Goal: Find specific page/section: Find specific page/section

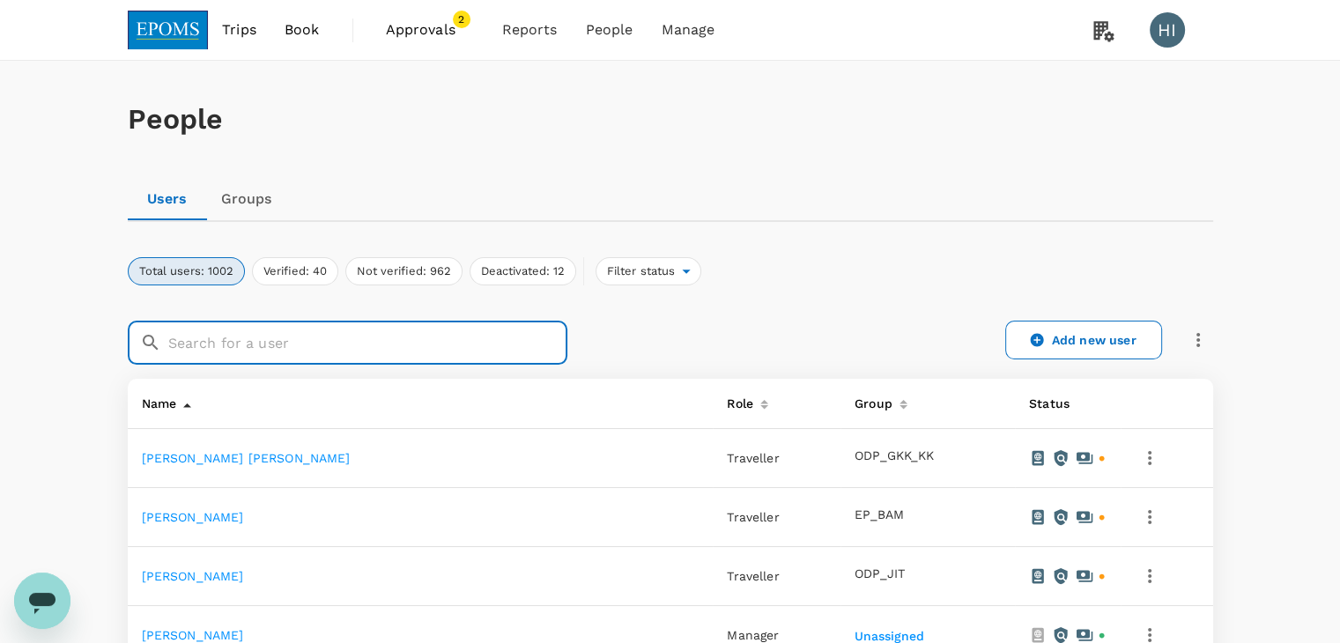
click at [478, 343] on input "text" at bounding box center [367, 343] width 399 height 44
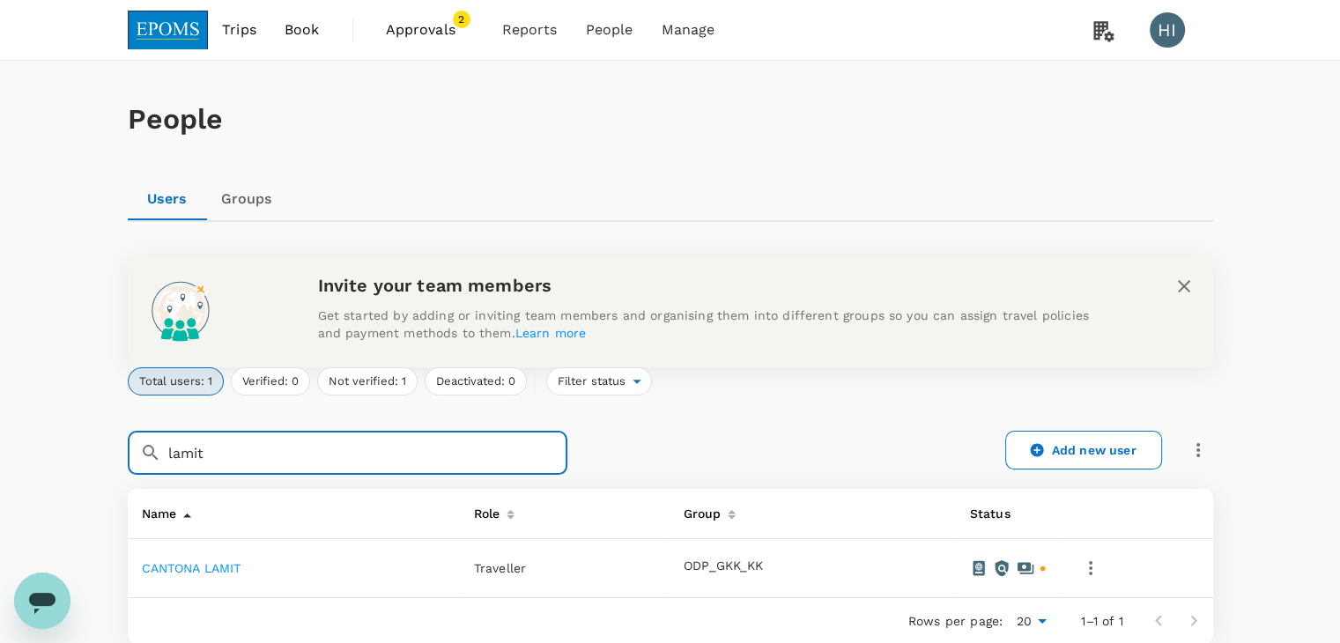
click at [384, 455] on input "lamit" at bounding box center [367, 453] width 399 height 44
type input "l"
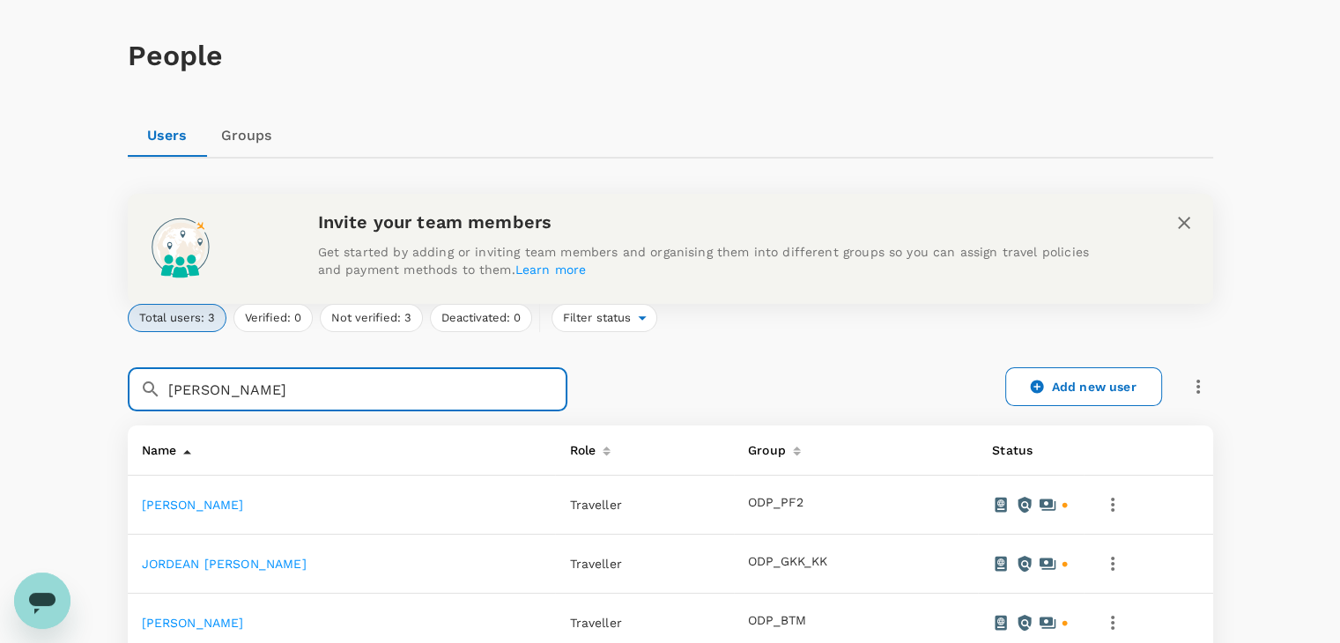
scroll to position [176, 0]
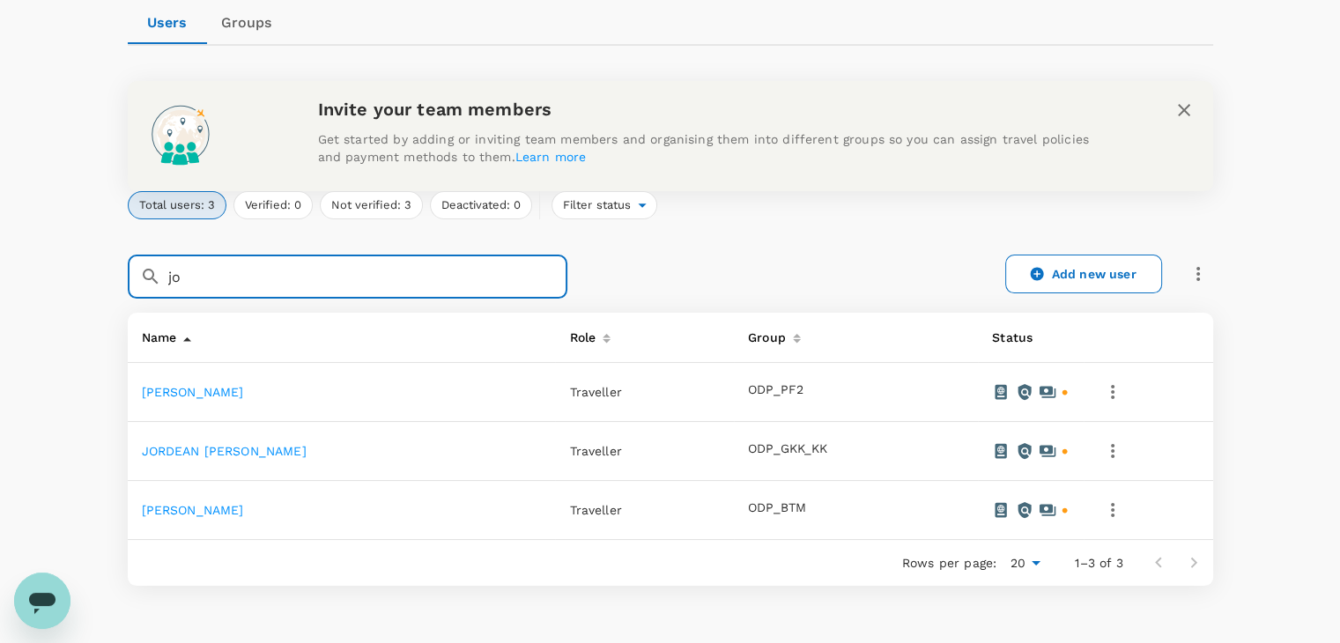
type input "j"
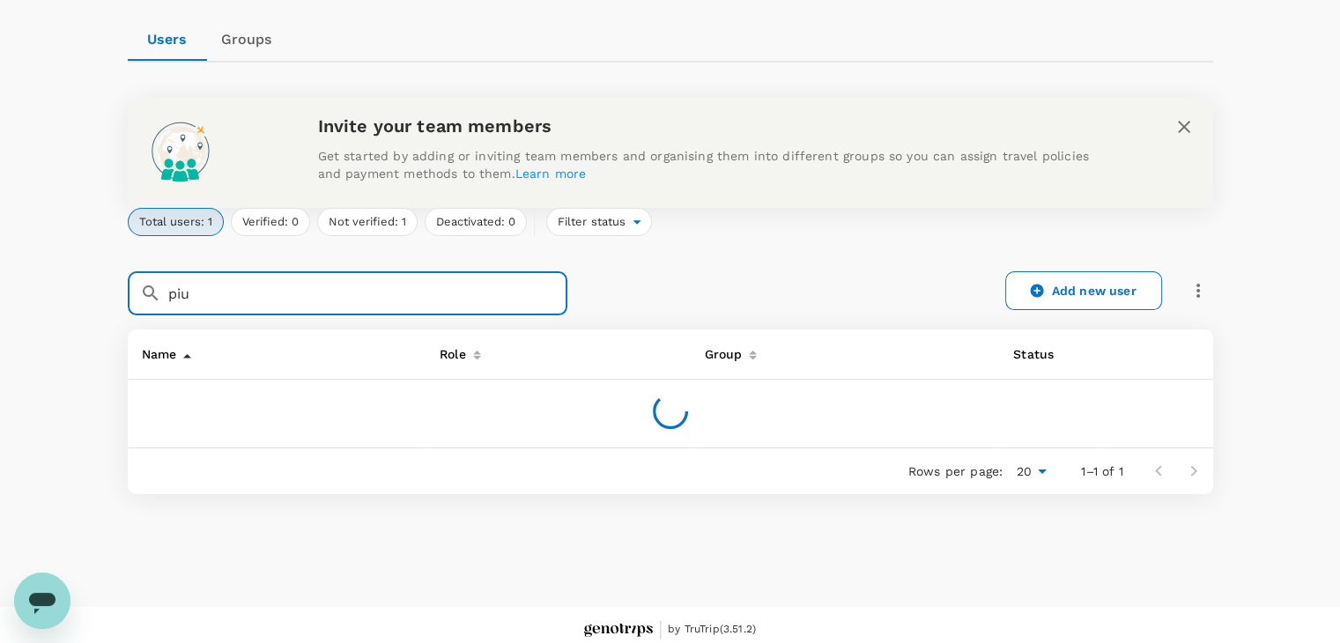
scroll to position [169, 0]
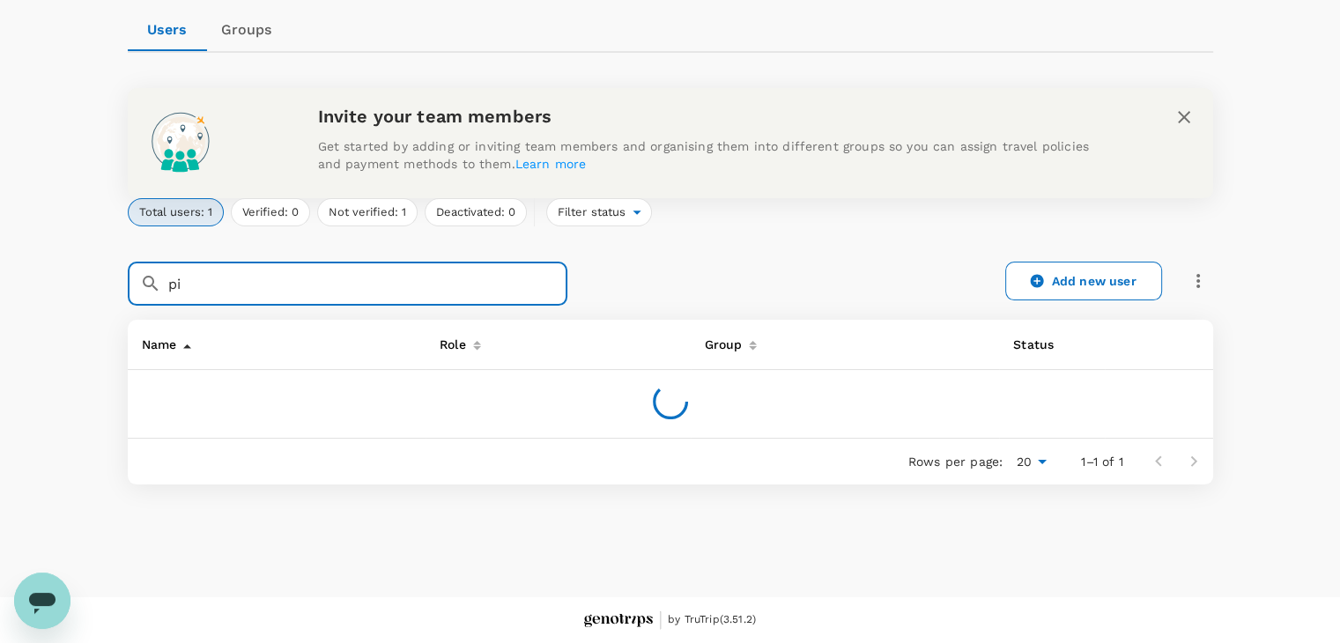
type input "p"
type input "s"
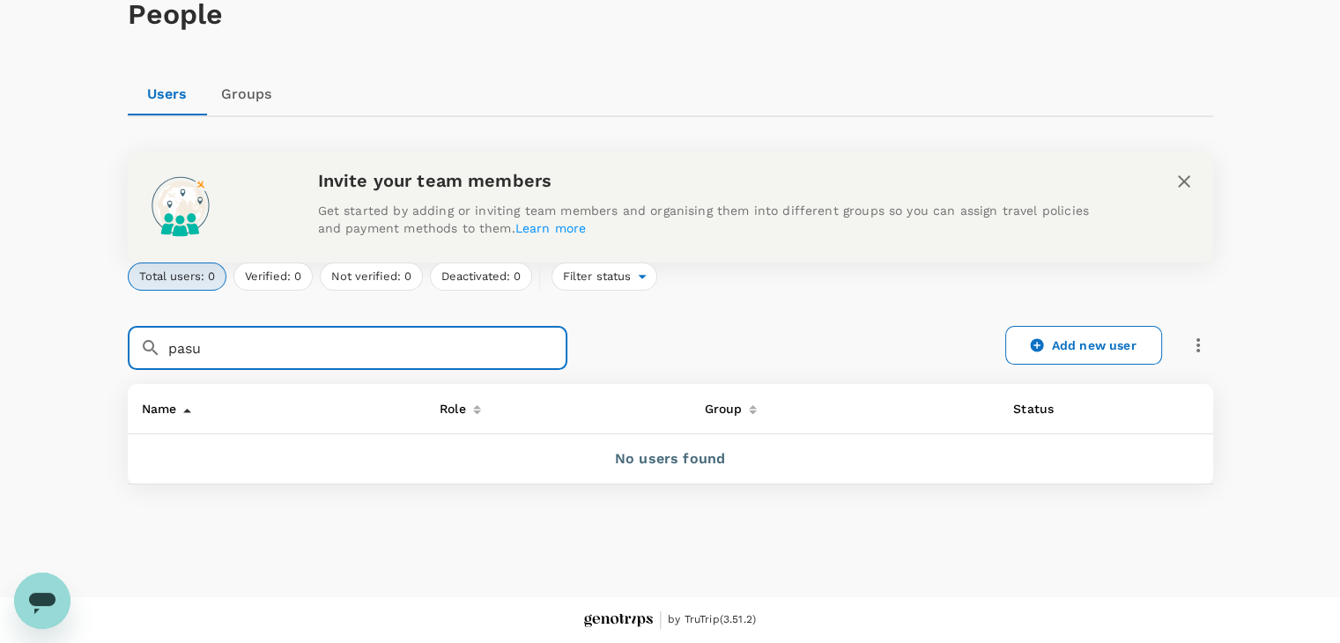
scroll to position [105, 0]
type input "p"
type input "b"
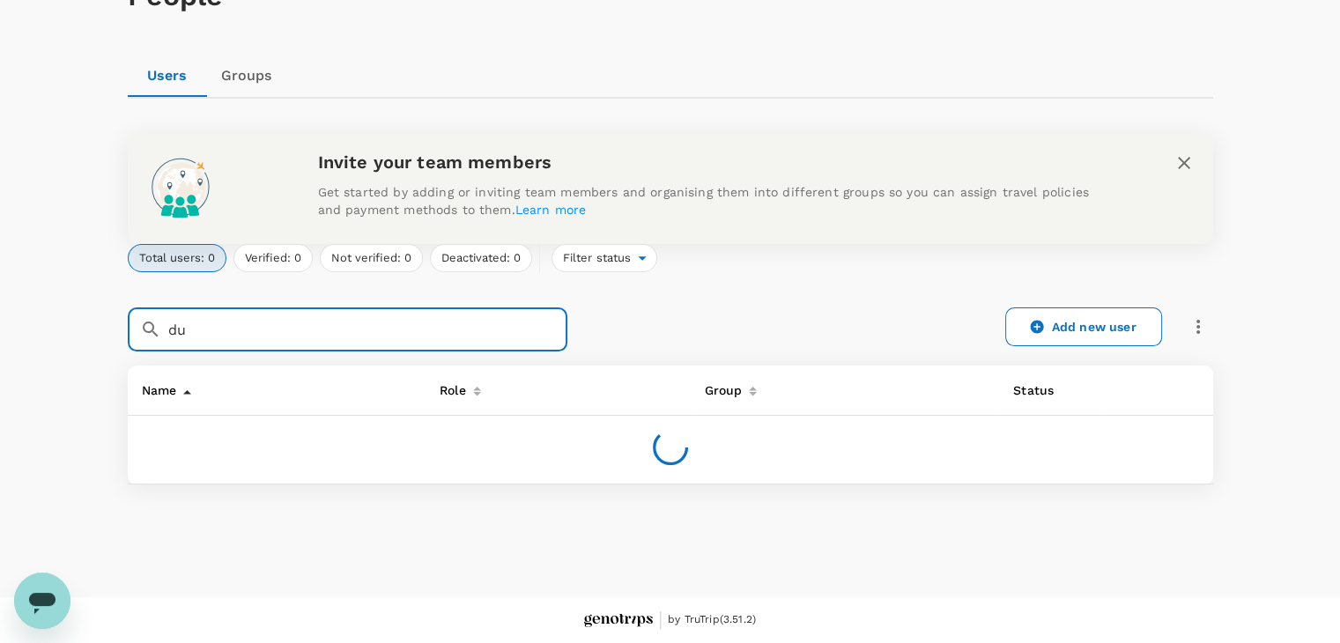
type input "d"
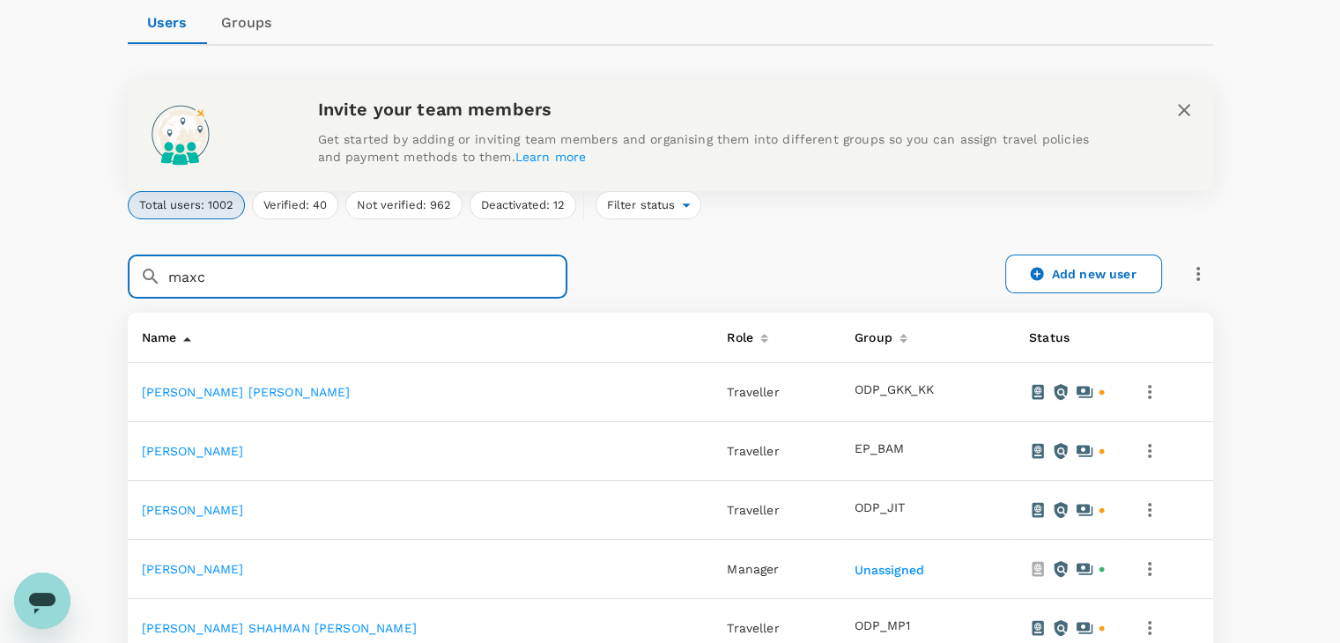
scroll to position [159, 0]
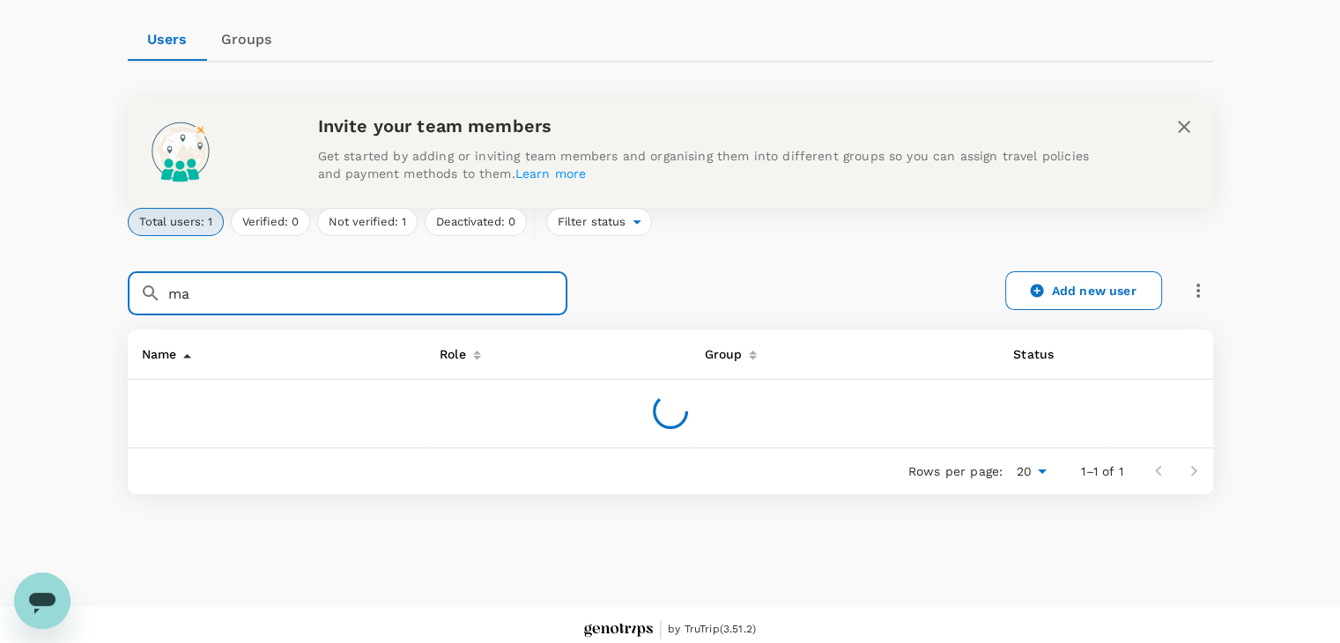
type input "m"
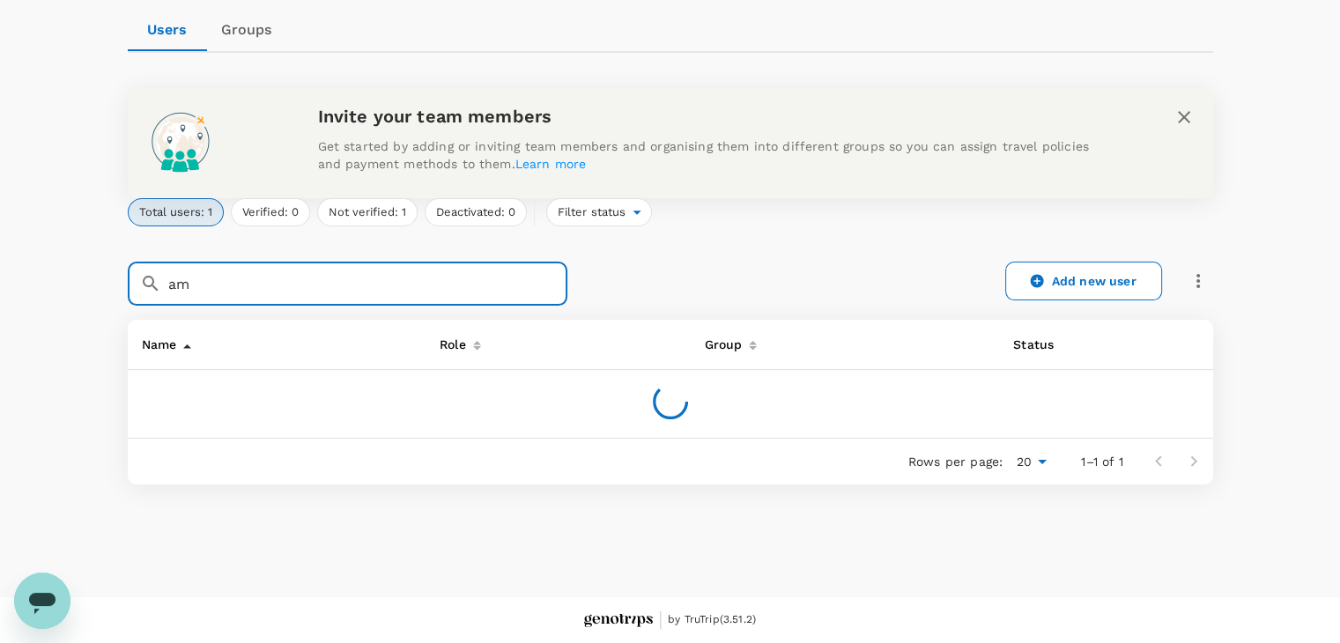
type input "a"
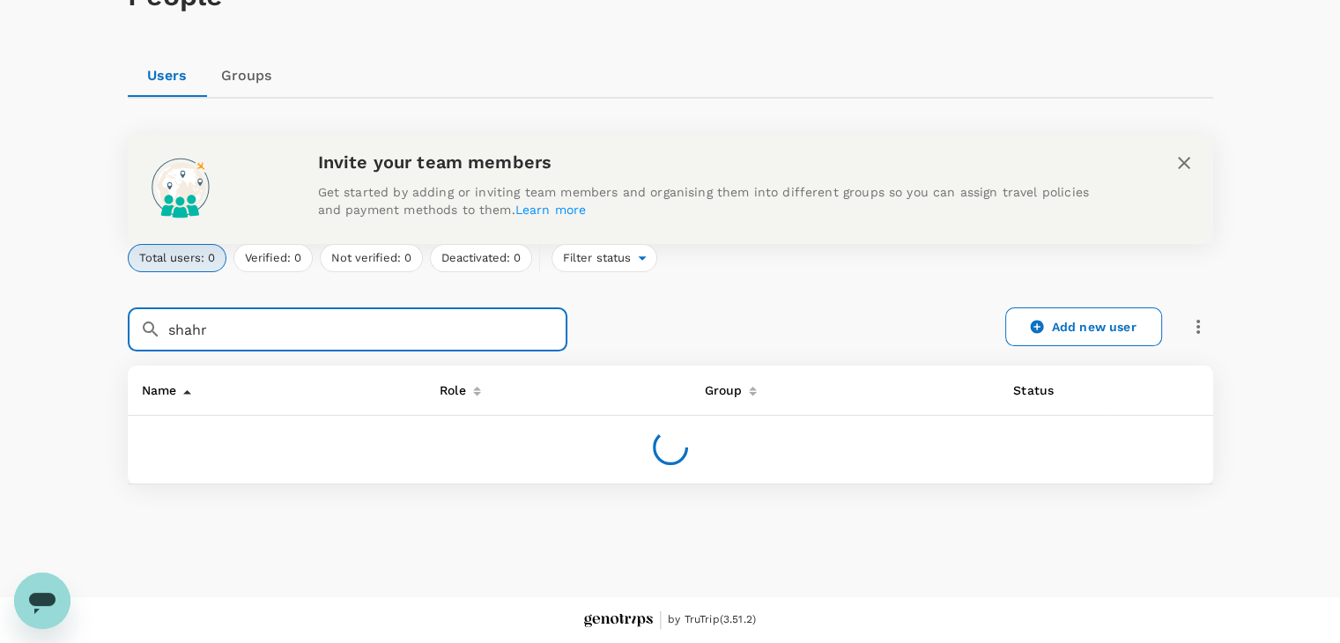
scroll to position [105, 0]
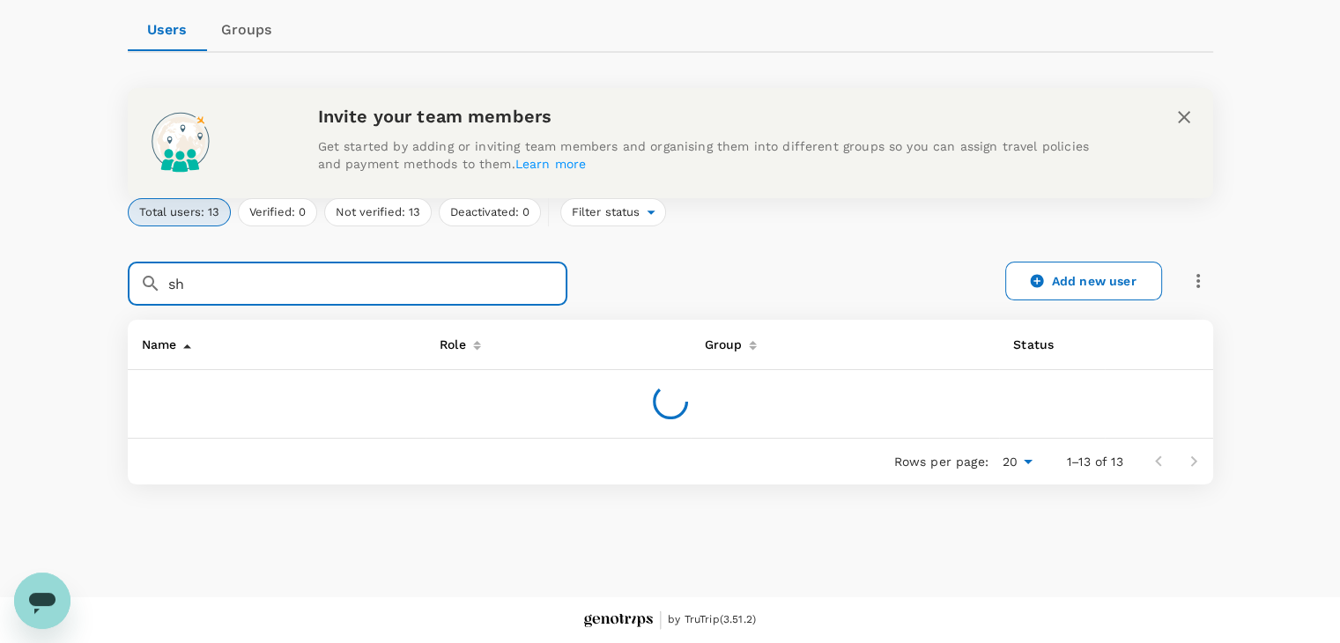
type input "s"
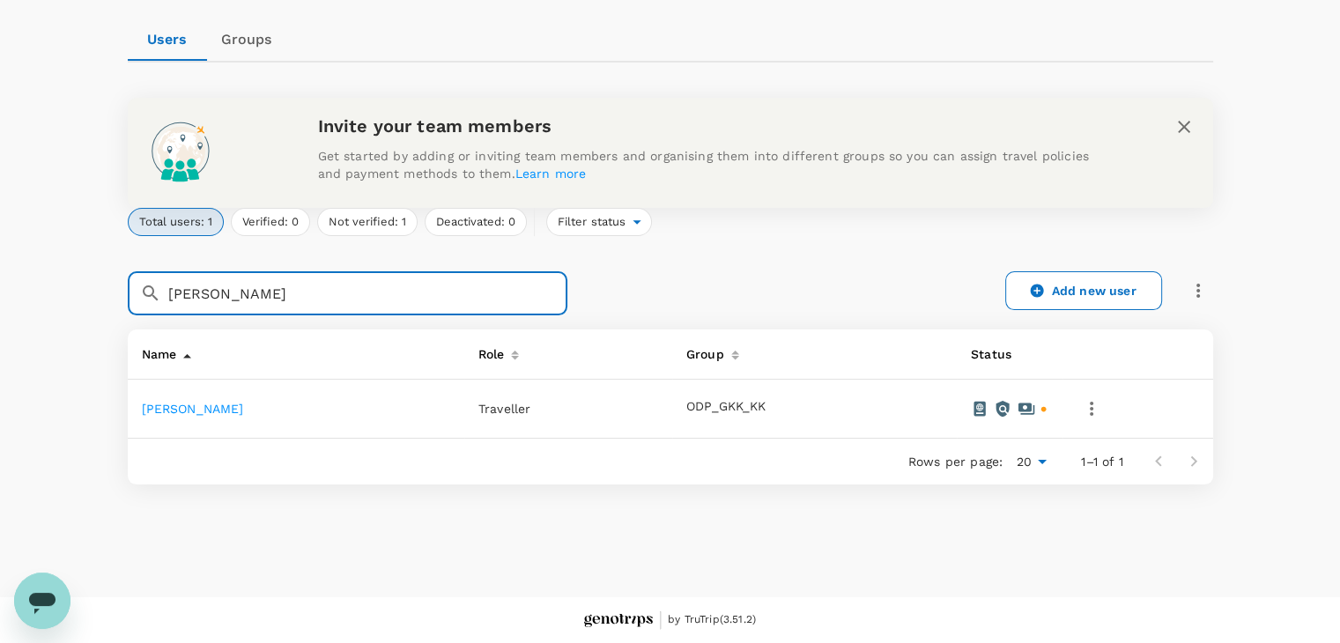
scroll to position [159, 0]
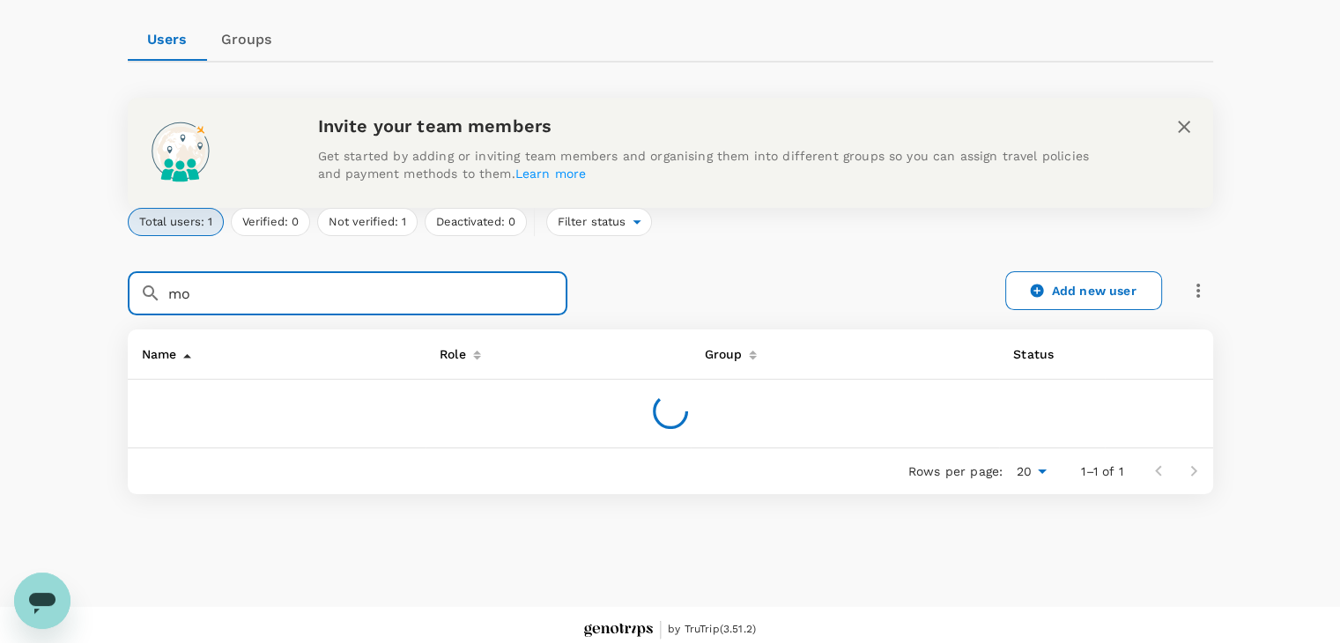
type input "m"
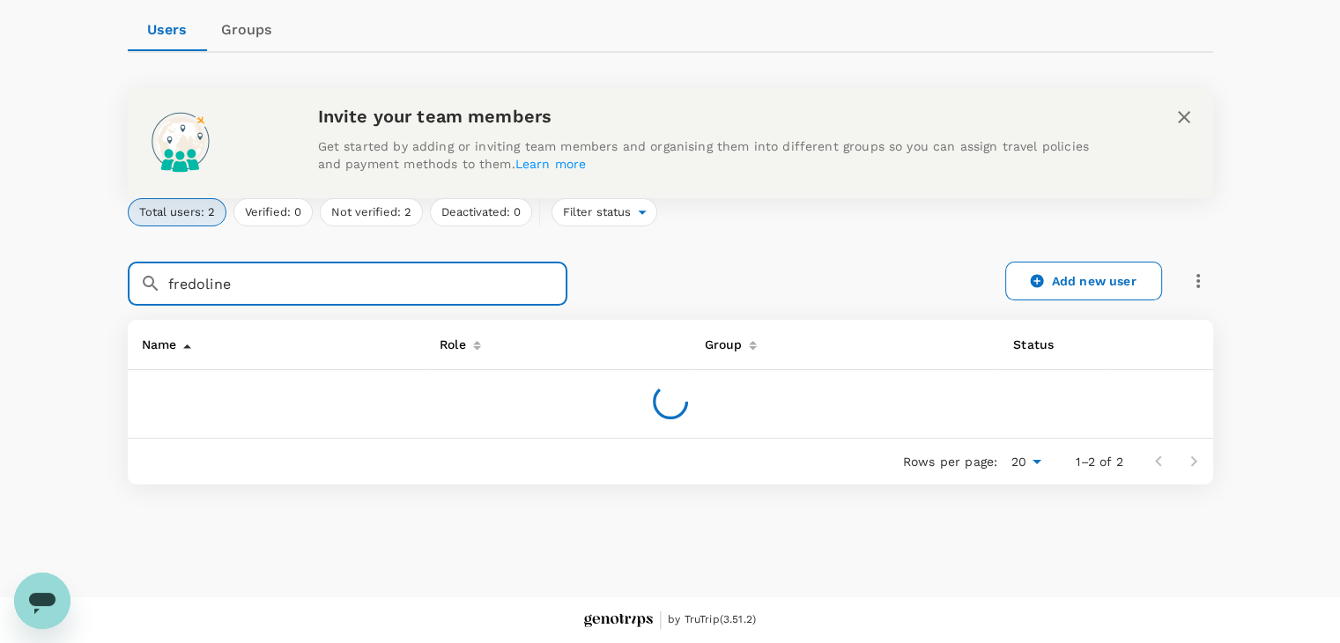
scroll to position [176, 0]
type input "f"
type input "p"
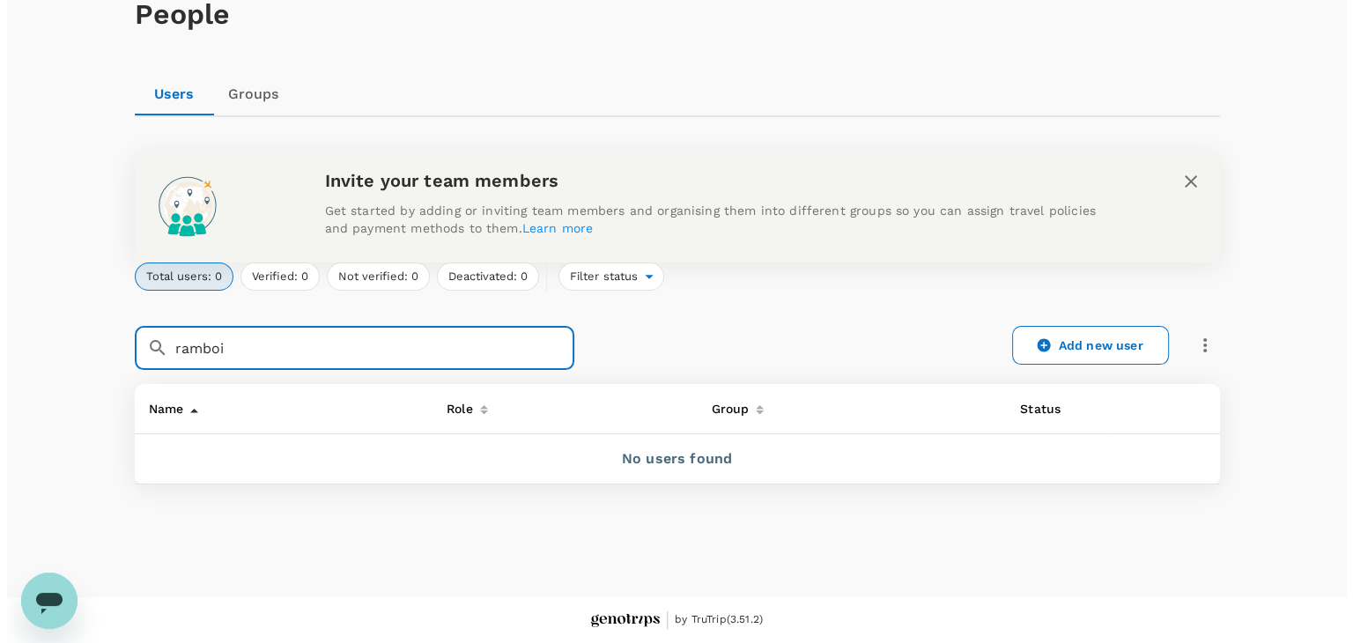
scroll to position [159, 0]
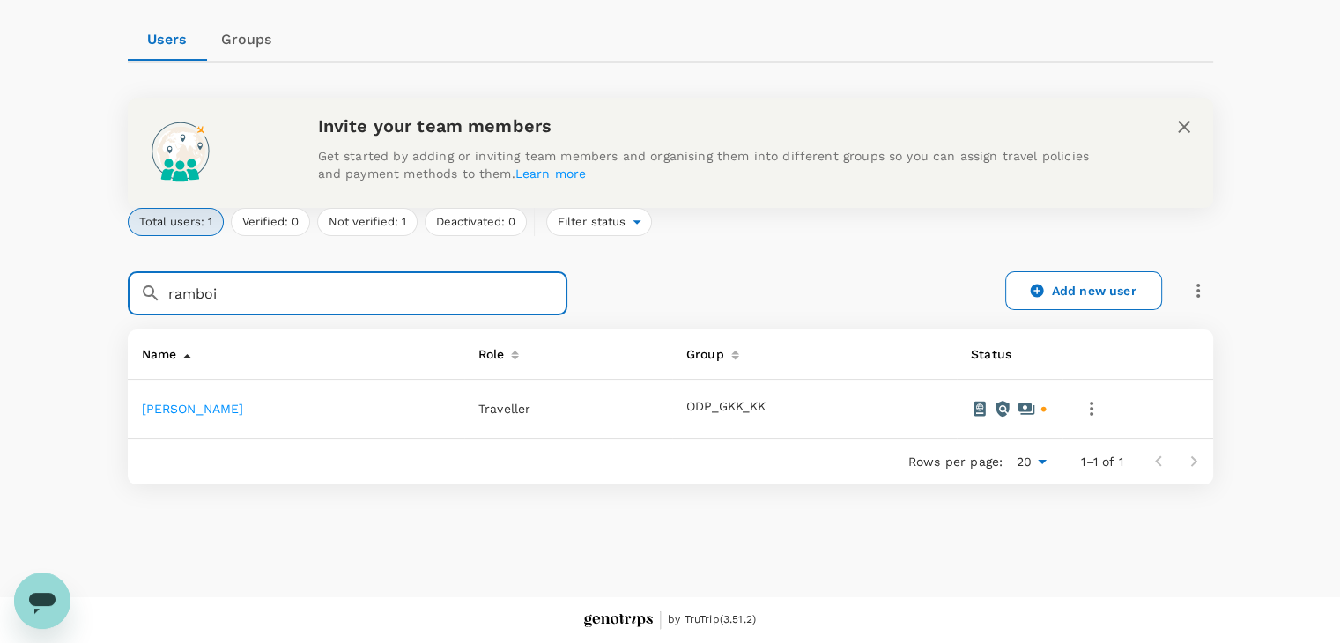
type input "ramboi"
click at [1099, 409] on icon "button" at bounding box center [1091, 408] width 21 height 21
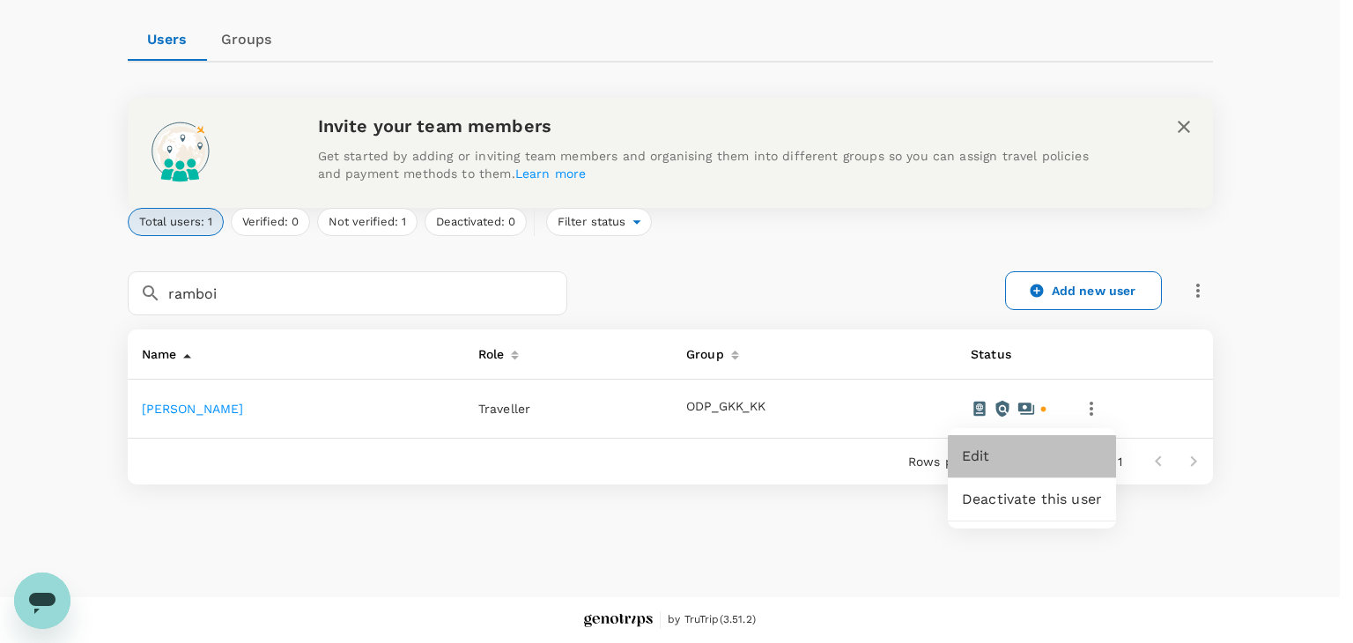
click at [965, 463] on span "Edit" at bounding box center [1032, 456] width 140 height 21
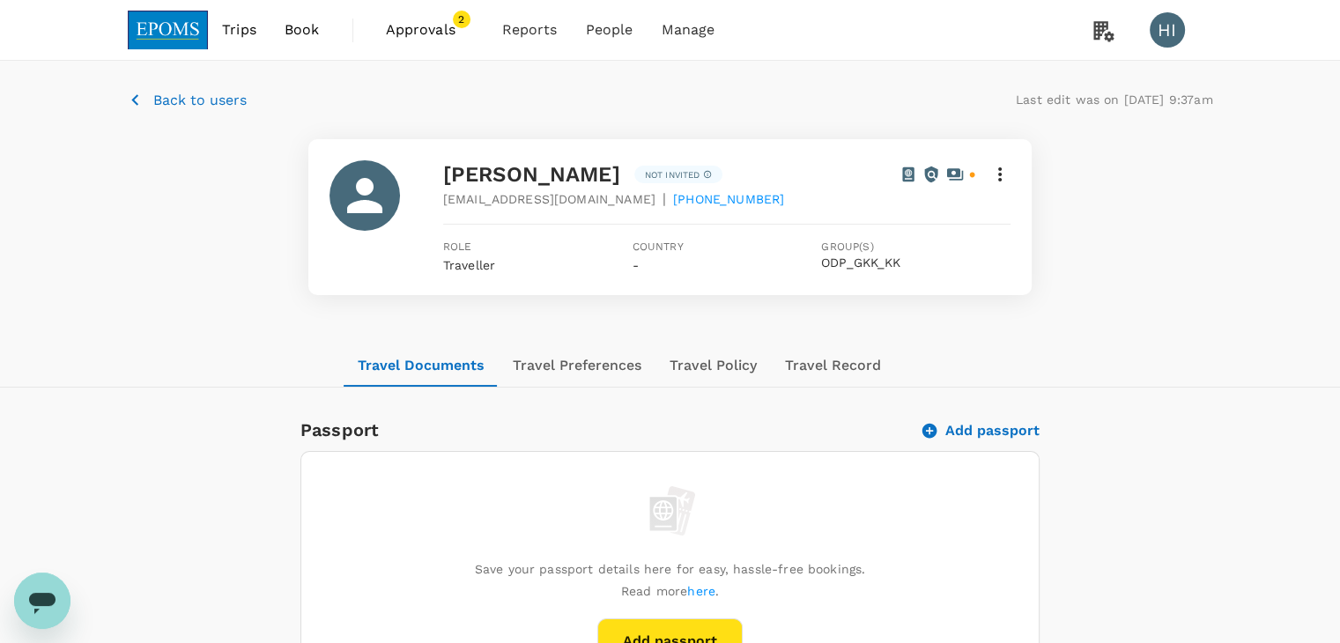
click at [183, 100] on p "Back to users" at bounding box center [199, 100] width 93 height 21
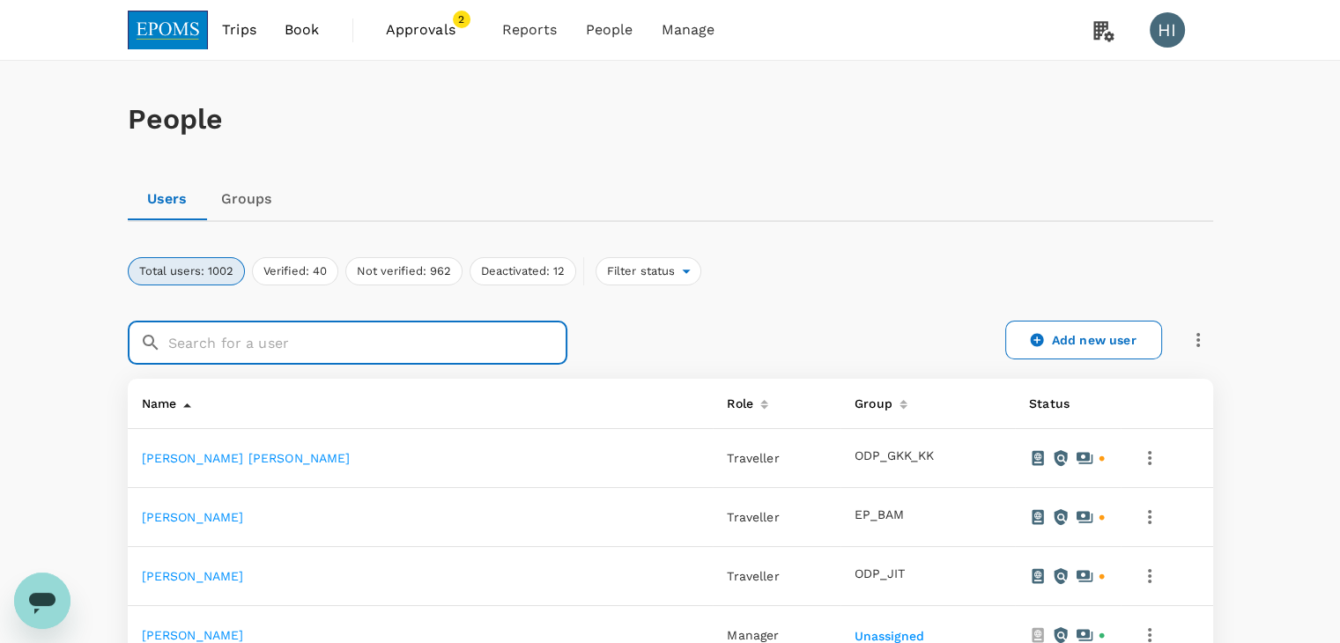
click at [314, 330] on input "text" at bounding box center [367, 343] width 399 height 44
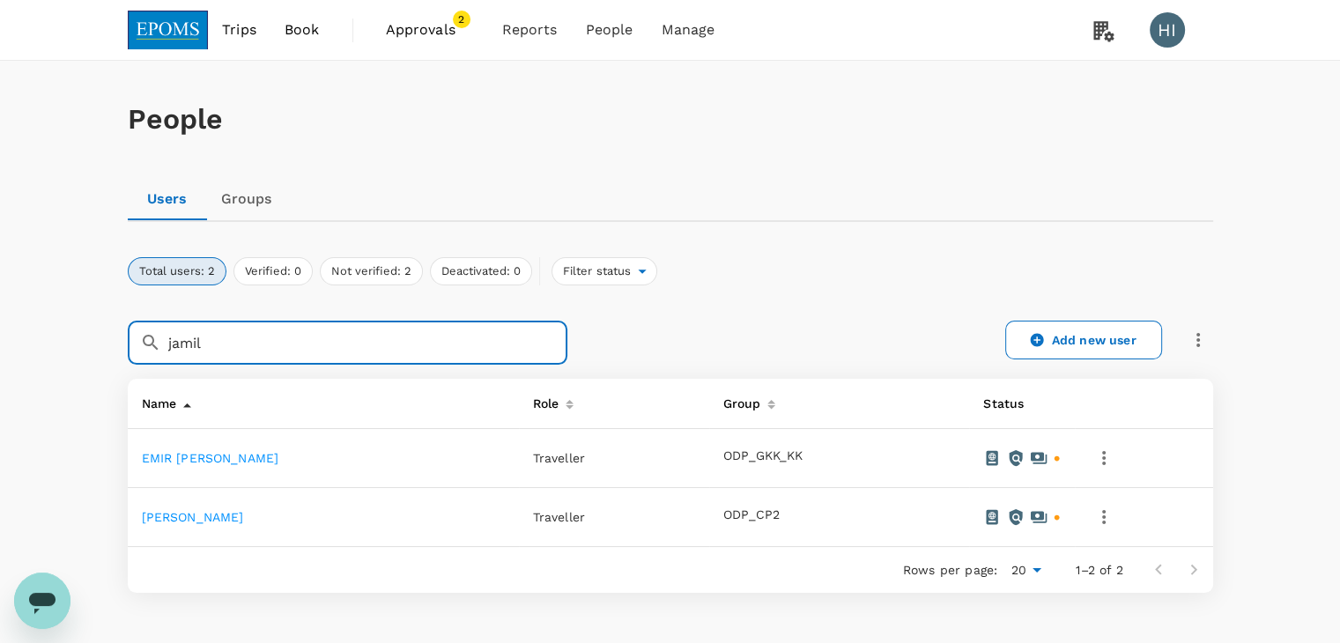
type input "jamil"
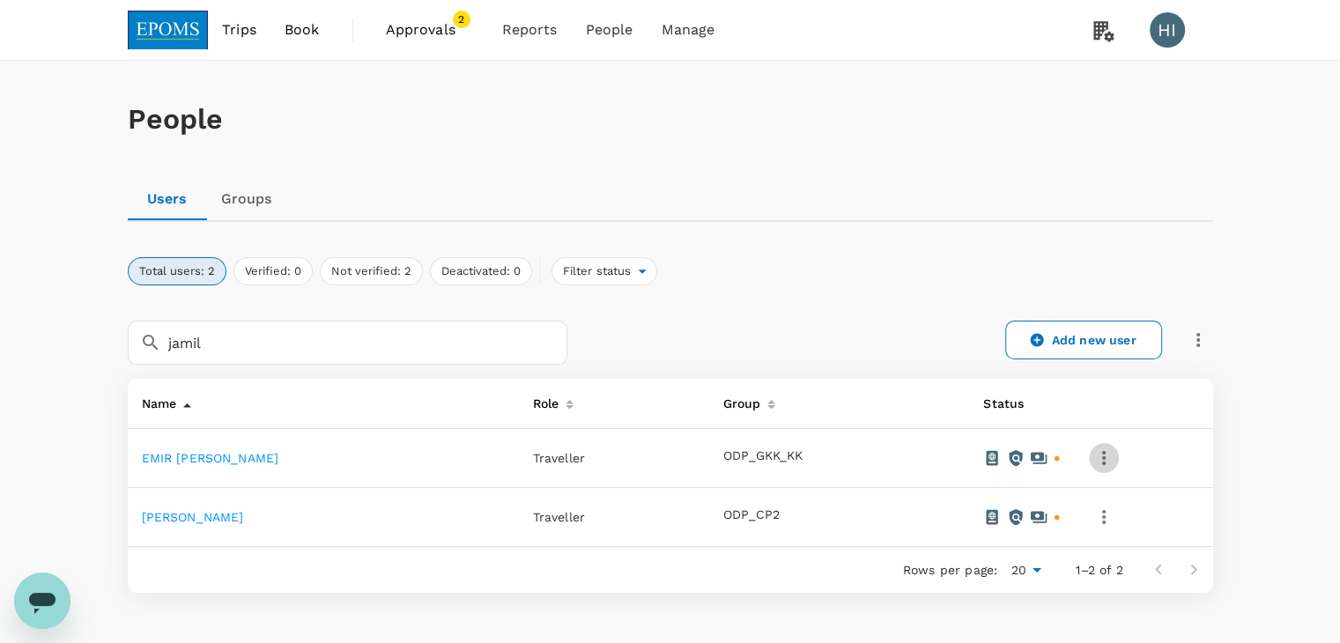
click at [1102, 452] on icon "button" at bounding box center [1103, 458] width 21 height 21
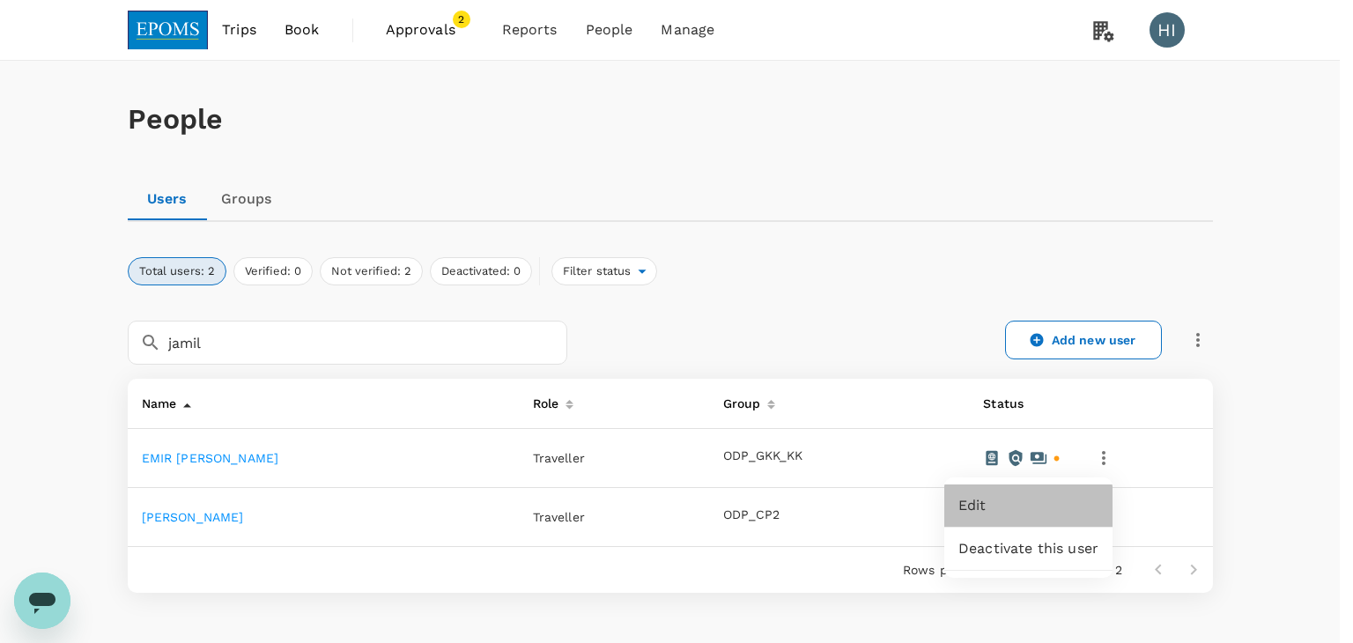
click at [1054, 503] on span "Edit" at bounding box center [1029, 505] width 140 height 21
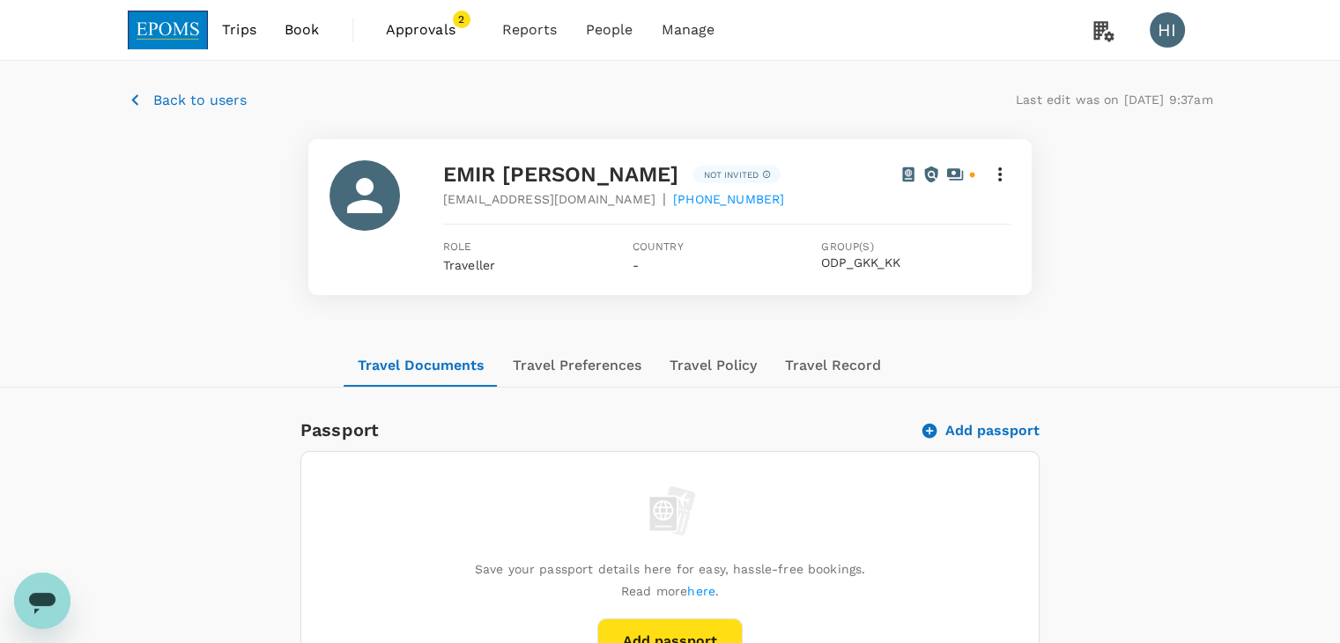
click at [229, 94] on p "Back to users" at bounding box center [199, 100] width 93 height 21
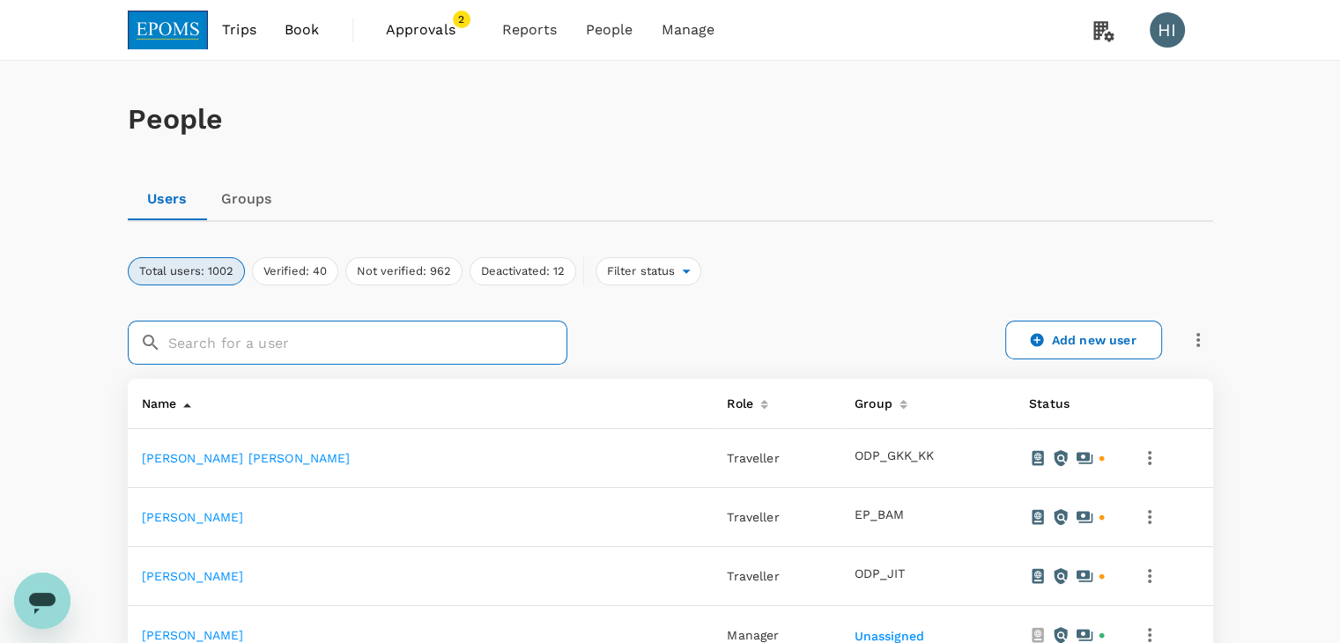
click at [256, 332] on input "text" at bounding box center [367, 343] width 399 height 44
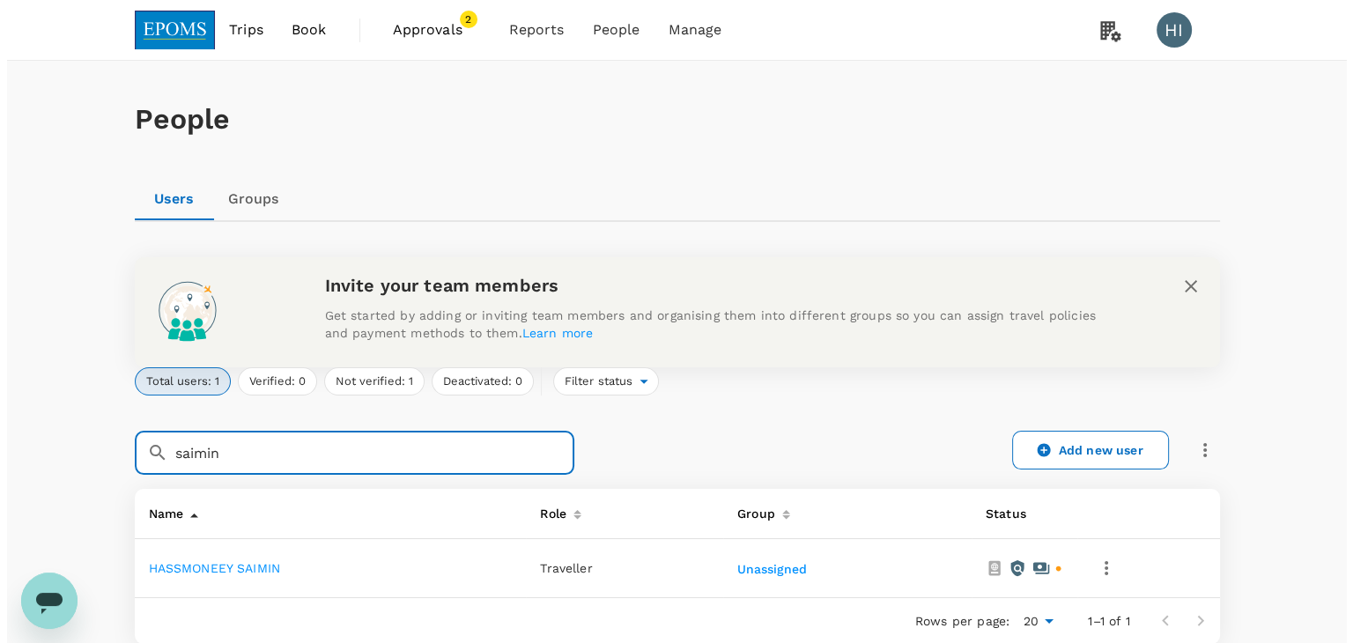
scroll to position [88, 0]
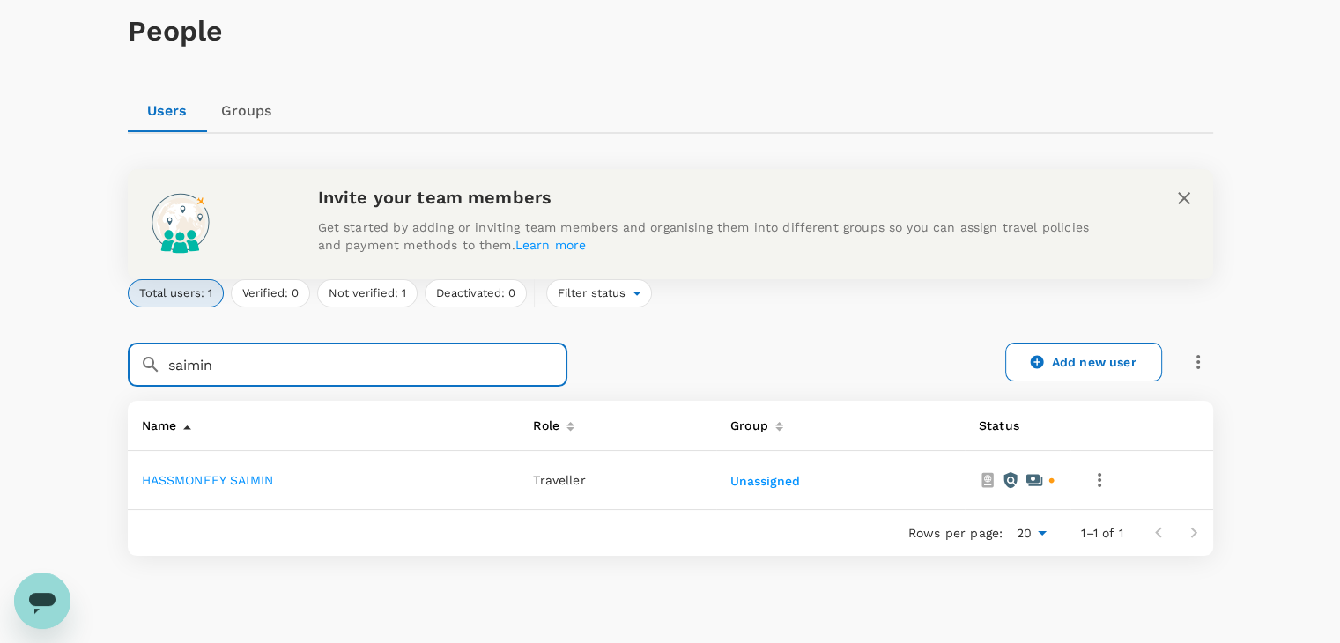
type input "saimin"
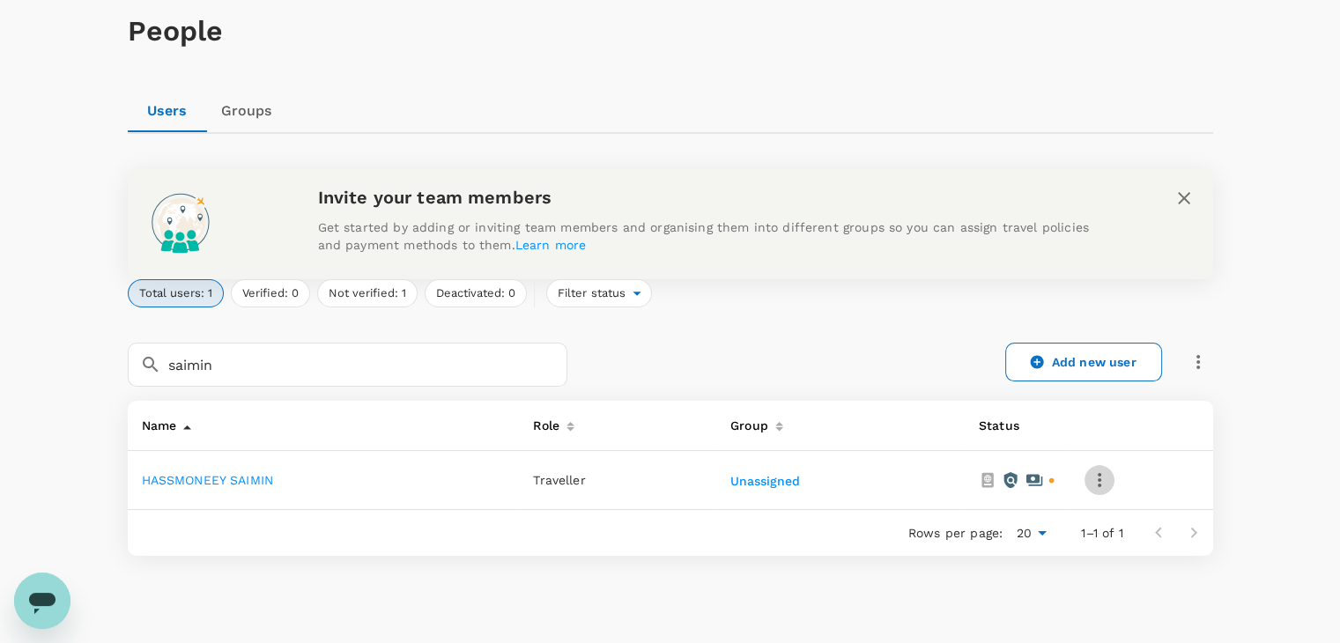
click at [1102, 491] on icon "button" at bounding box center [1099, 480] width 21 height 21
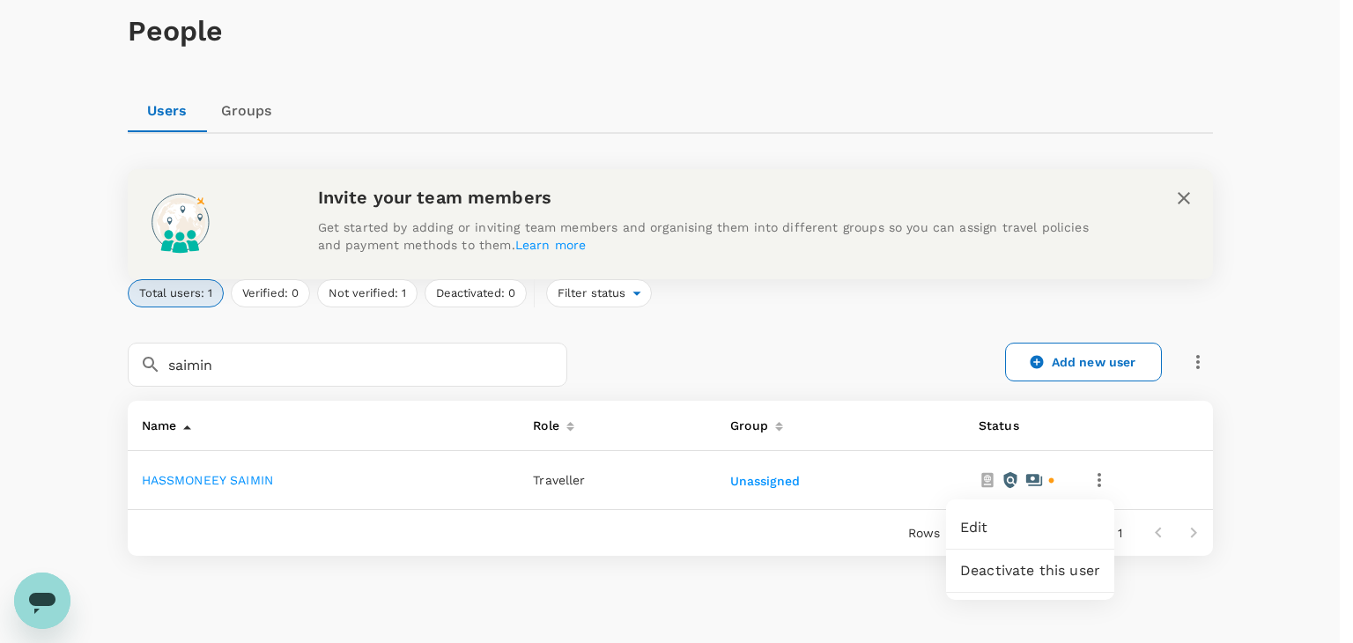
click at [1026, 533] on span "Edit" at bounding box center [1030, 527] width 140 height 21
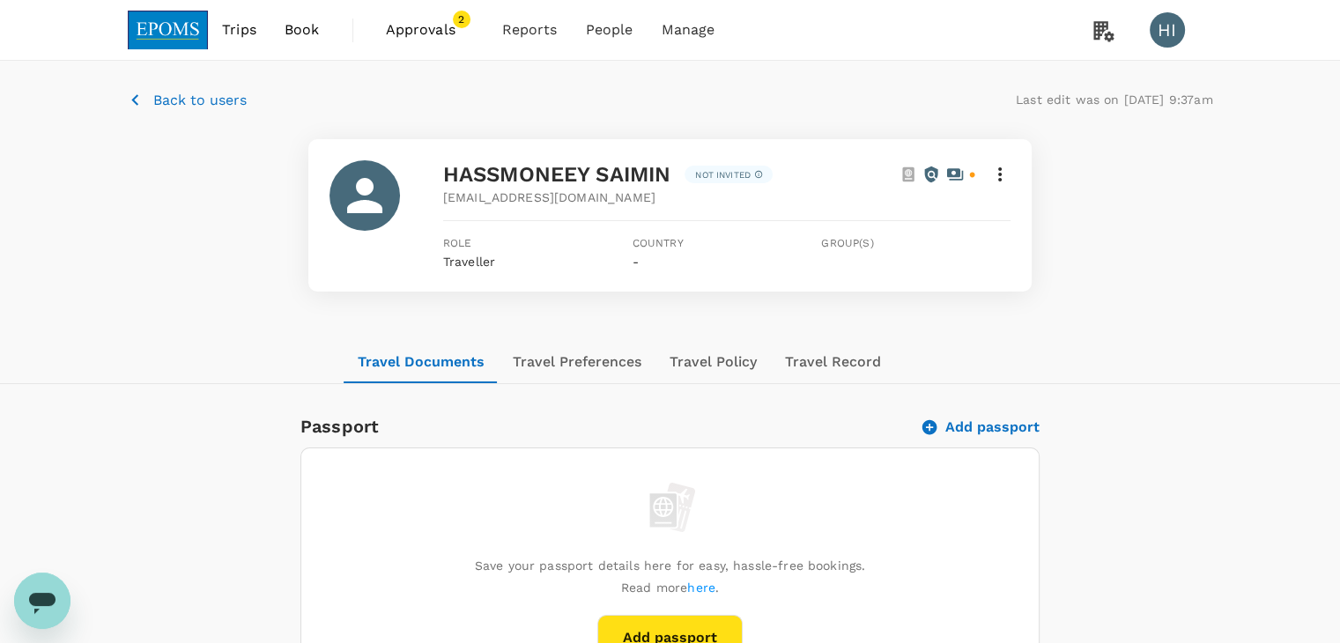
click at [169, 107] on p "Back to users" at bounding box center [199, 100] width 93 height 21
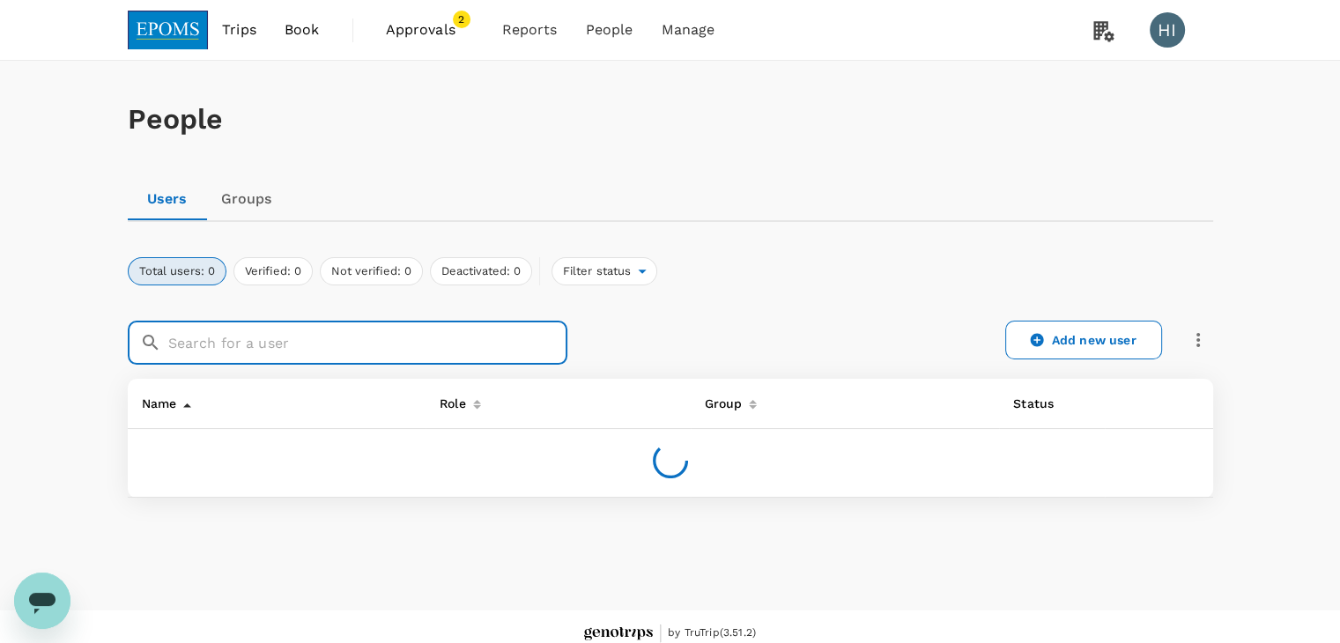
click at [244, 330] on input "text" at bounding box center [367, 343] width 399 height 44
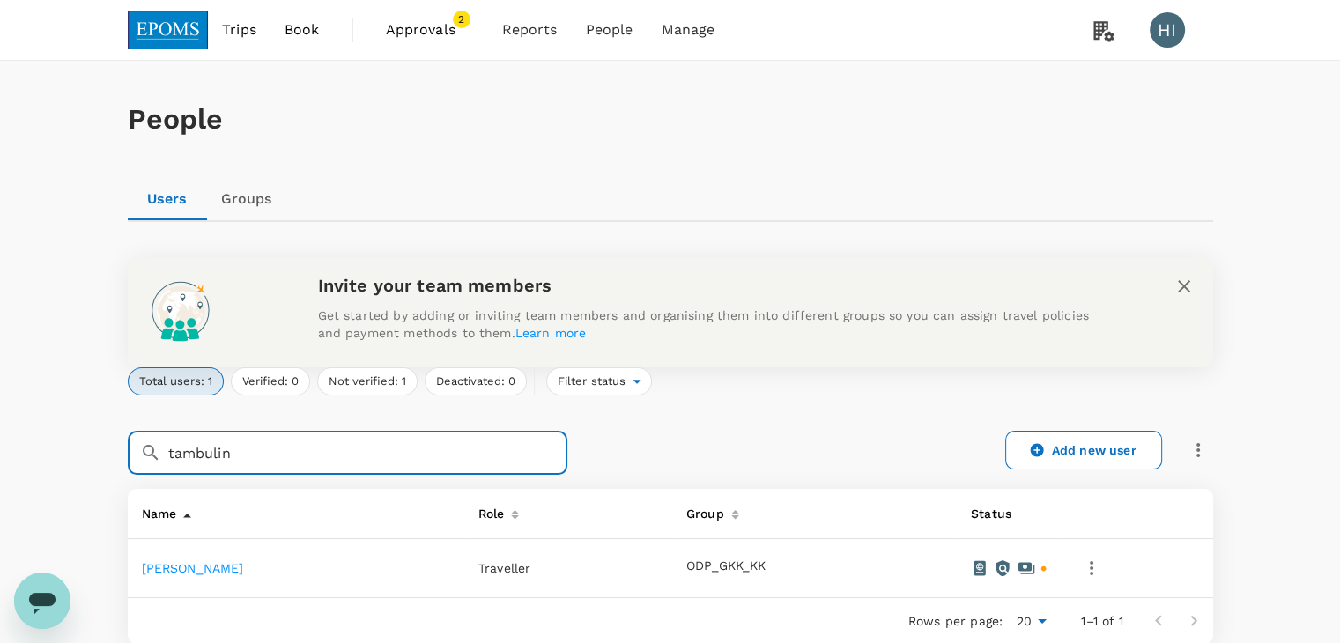
type input "tambulin"
click at [1092, 568] on icon "button" at bounding box center [1091, 568] width 21 height 21
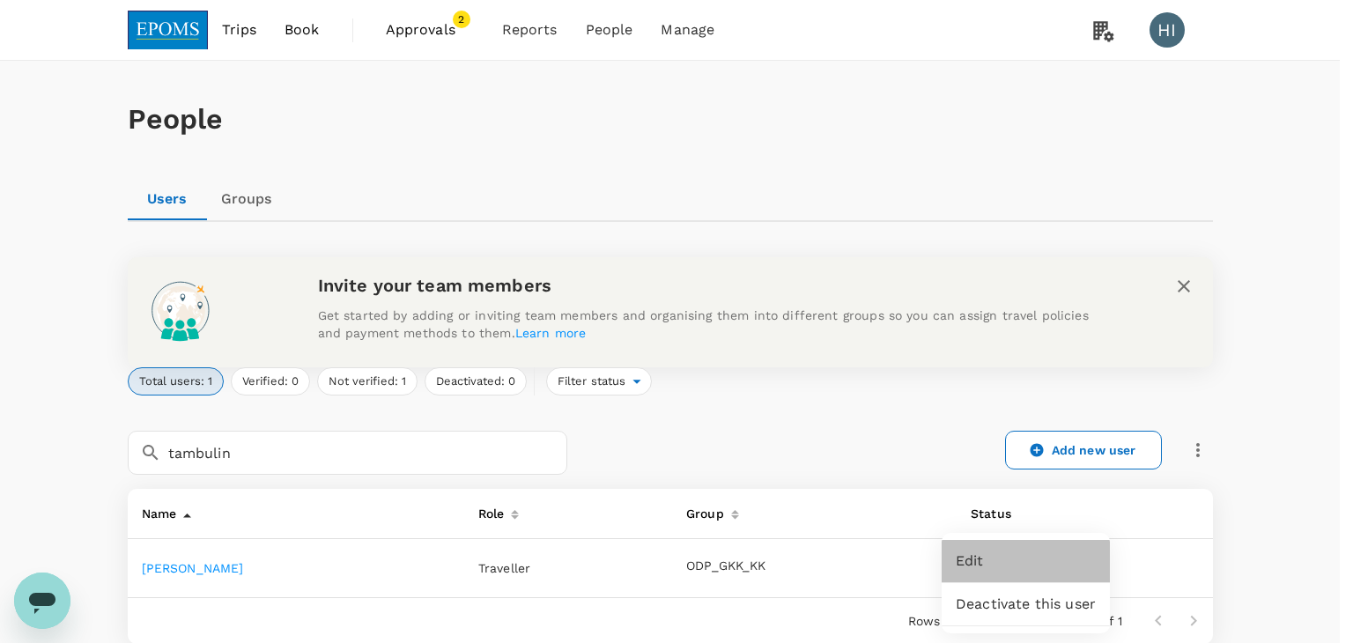
click at [1063, 565] on span "Edit" at bounding box center [1026, 561] width 140 height 21
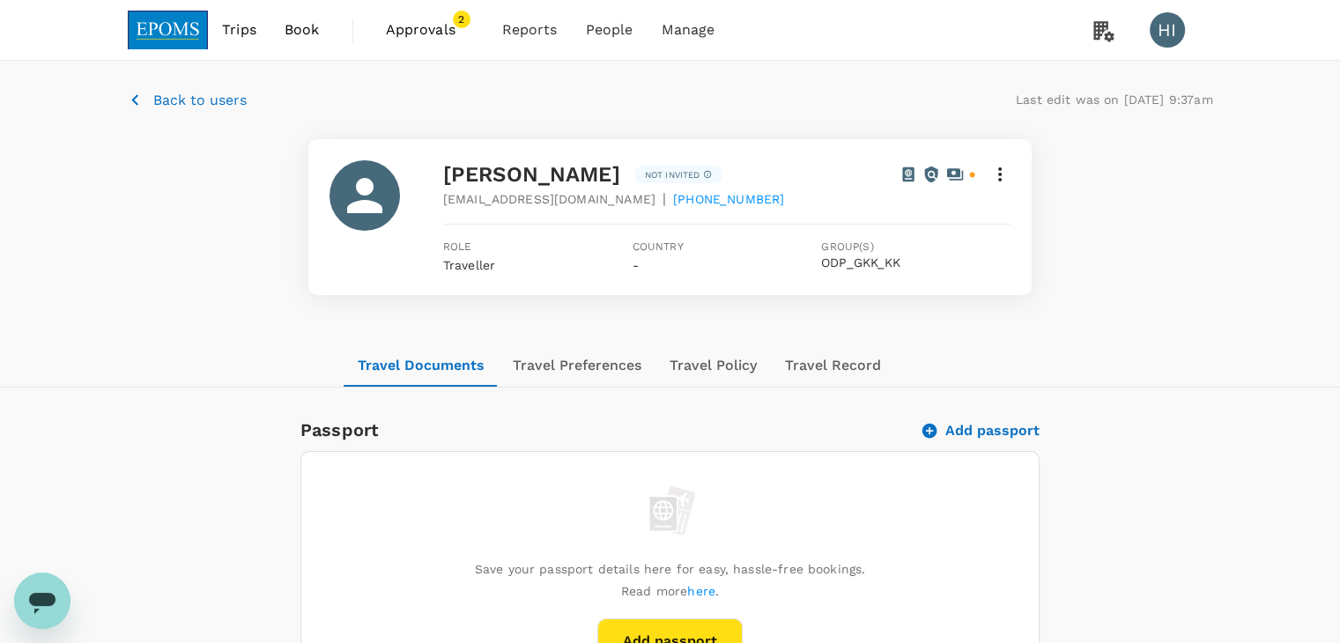
click at [194, 102] on p "Back to users" at bounding box center [199, 100] width 93 height 21
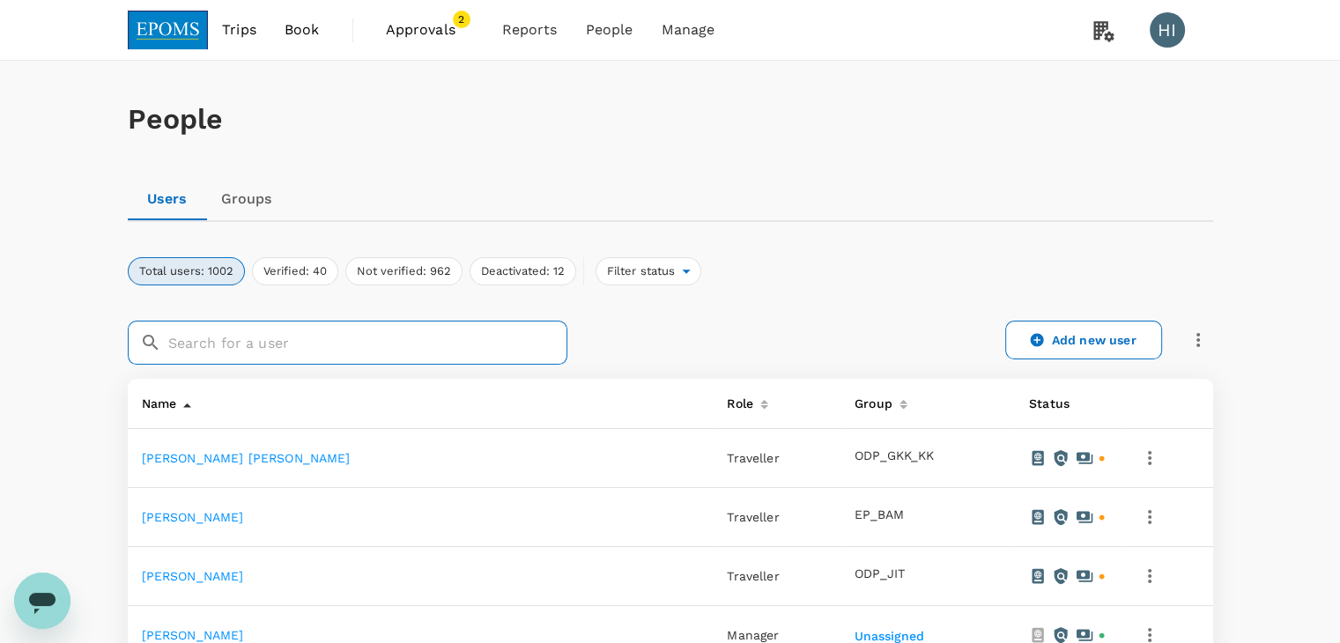
click at [265, 345] on input "text" at bounding box center [367, 343] width 399 height 44
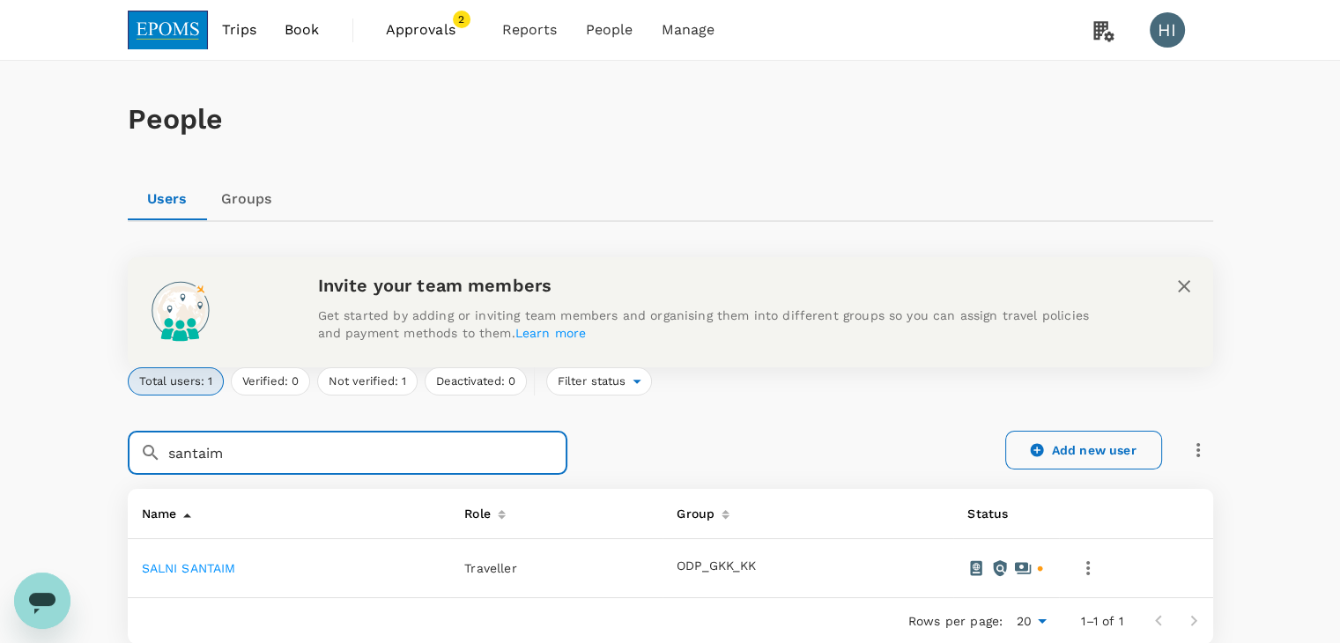
type input "santaim"
click at [1089, 568] on icon "button" at bounding box center [1088, 568] width 4 height 14
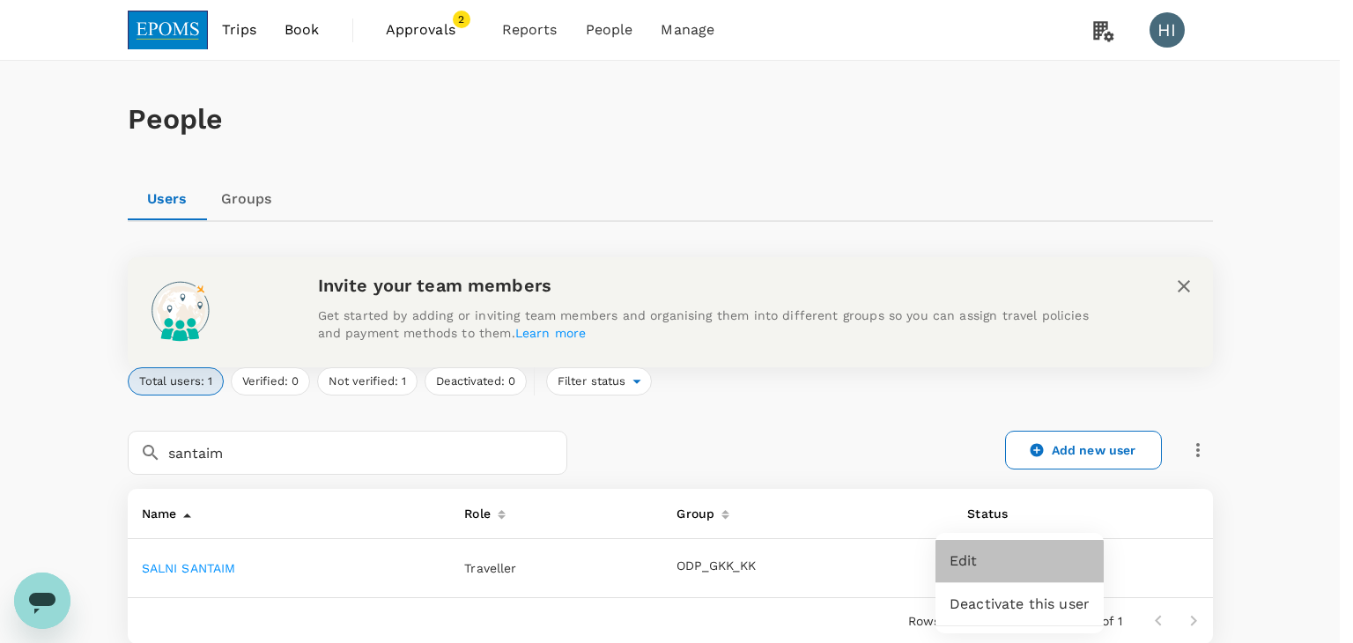
click at [1043, 566] on span "Edit" at bounding box center [1020, 561] width 140 height 21
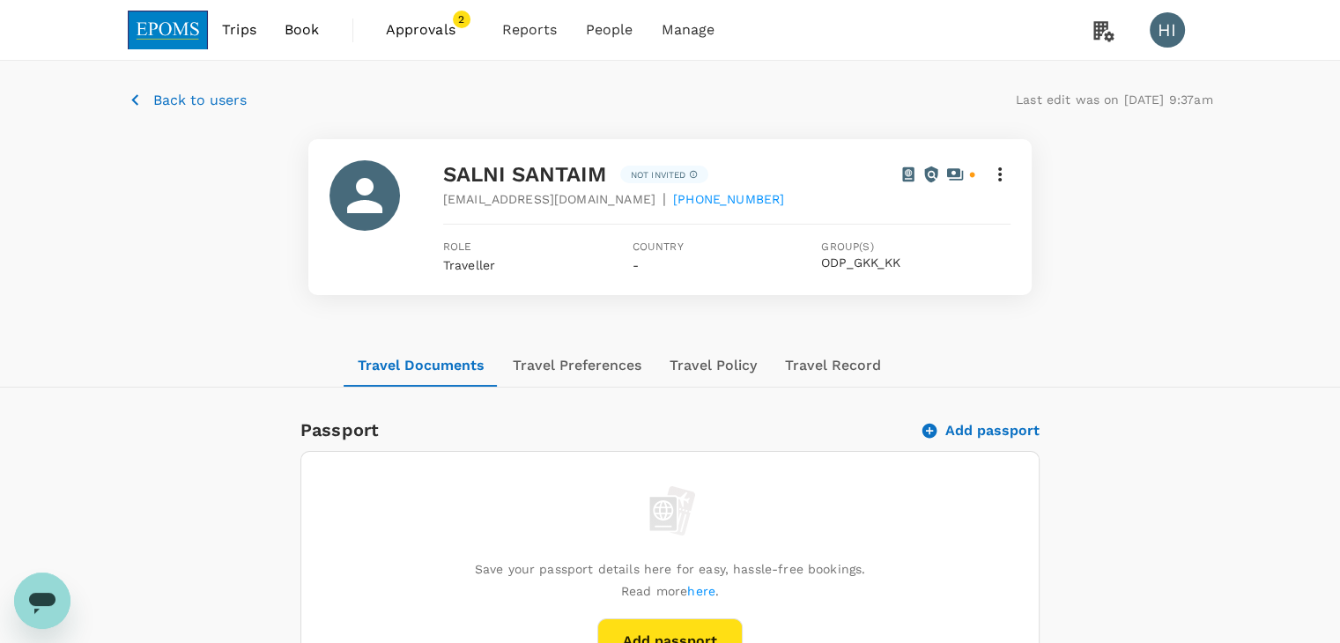
click at [152, 100] on button "Back to users" at bounding box center [187, 100] width 119 height 22
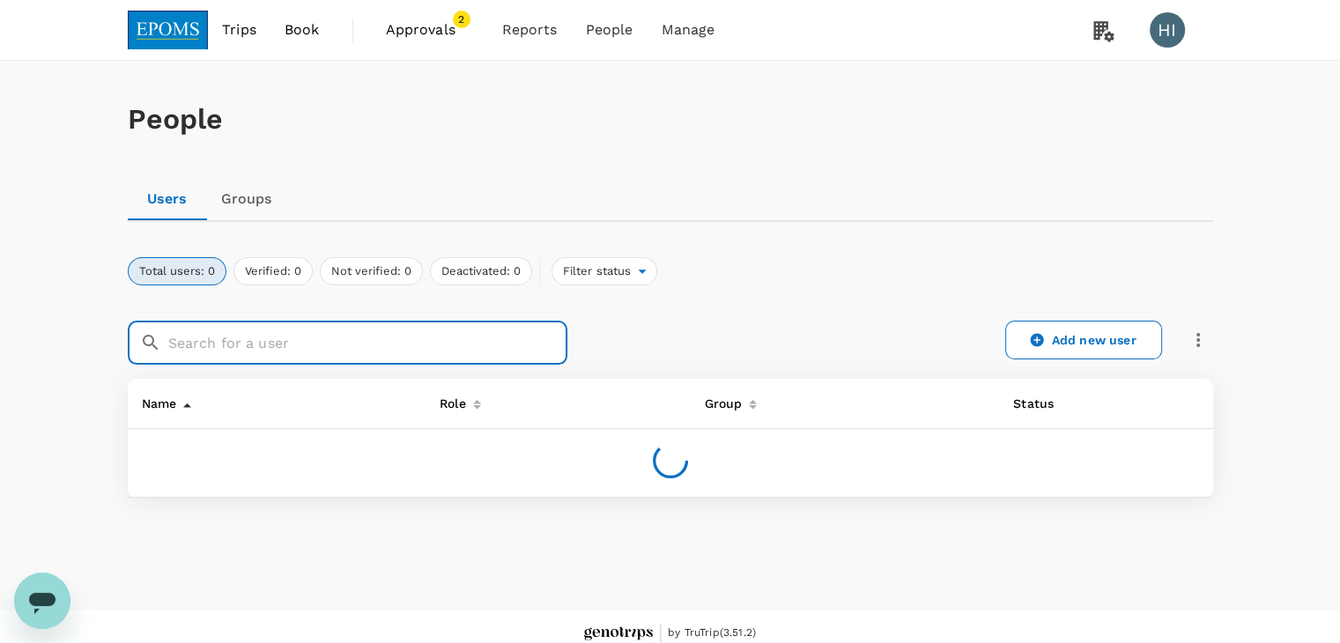
click at [267, 338] on input "text" at bounding box center [367, 343] width 399 height 44
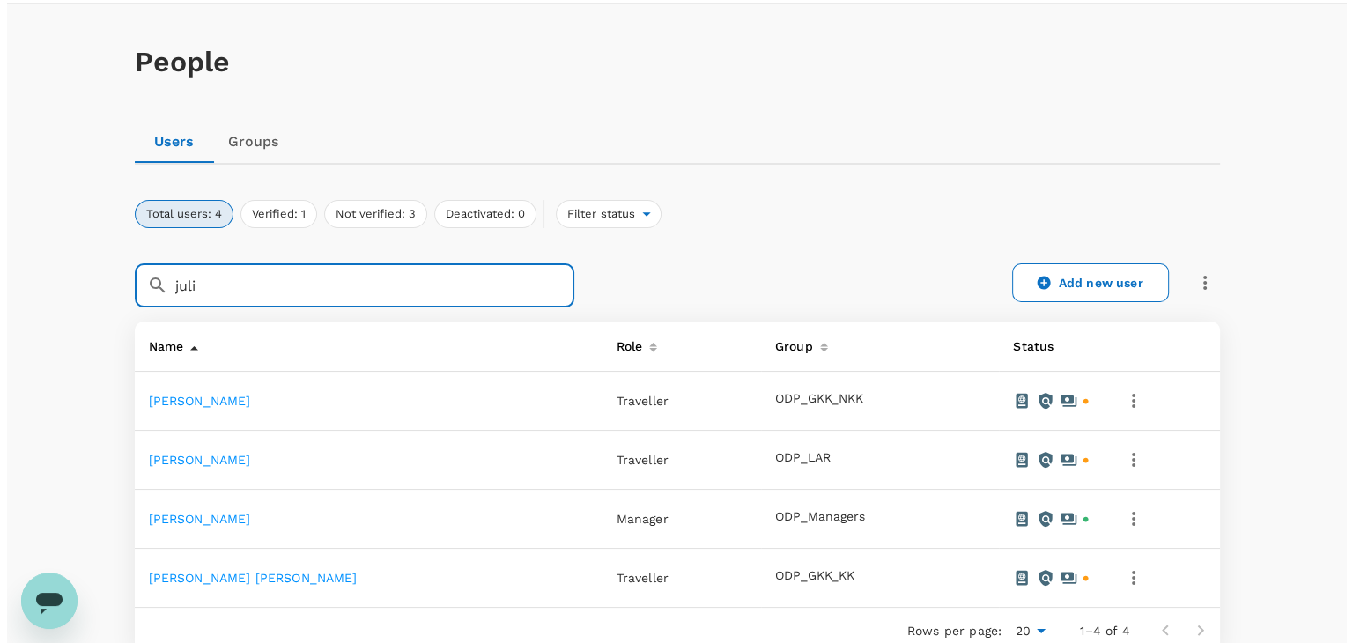
scroll to position [176, 0]
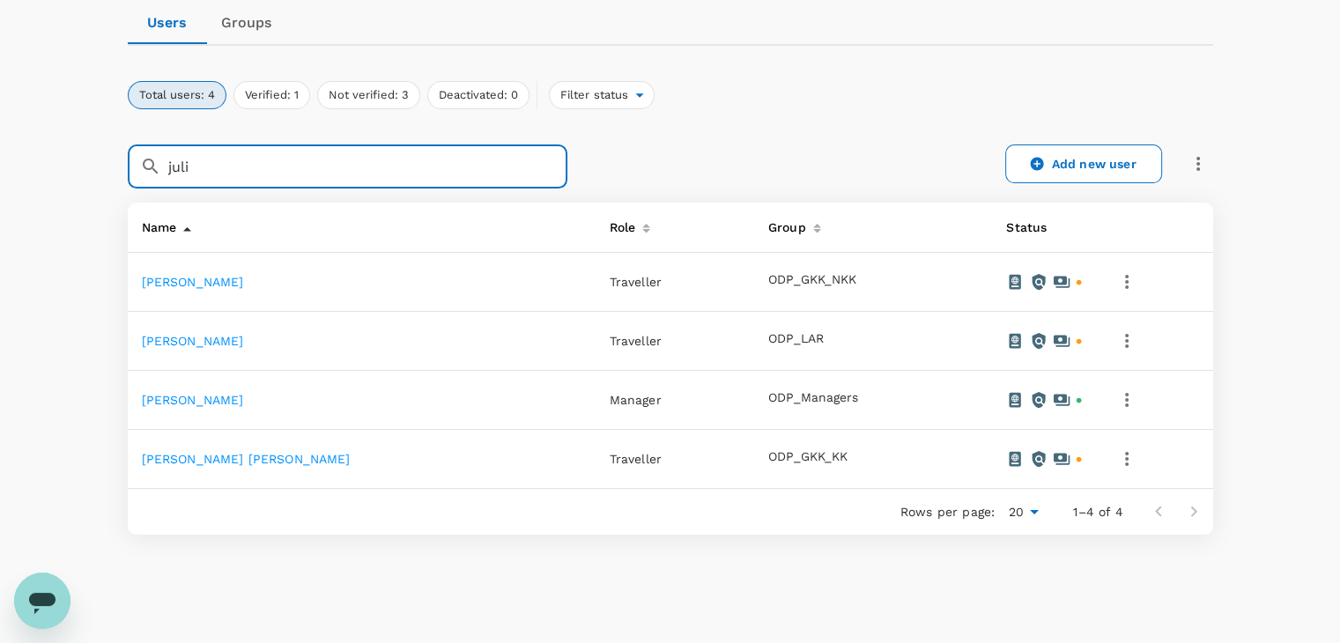
type input "juli"
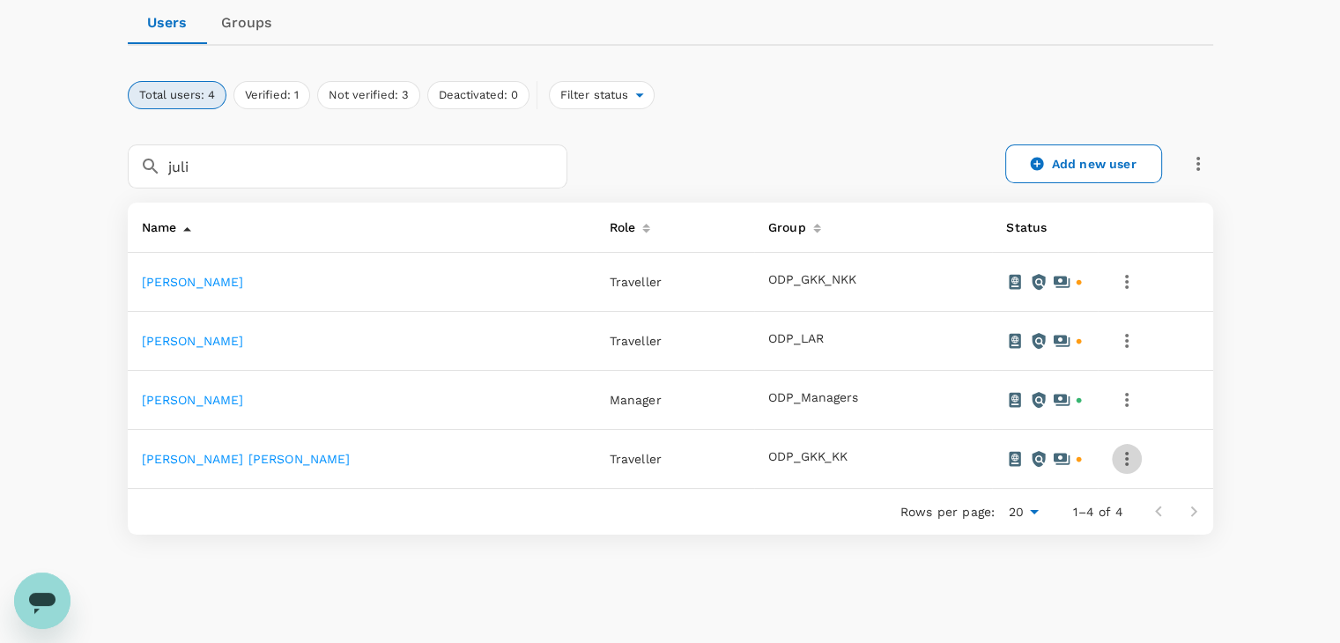
click at [1116, 452] on icon "button" at bounding box center [1126, 458] width 21 height 21
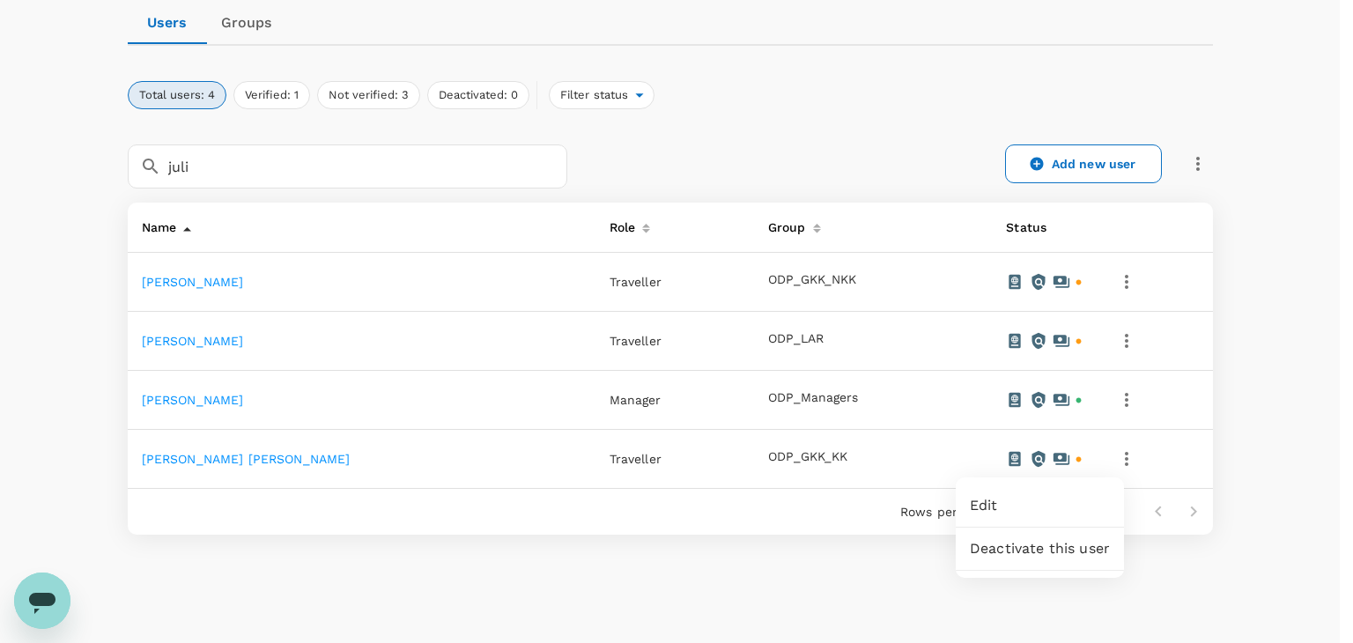
click at [1063, 507] on span "Edit" at bounding box center [1040, 505] width 140 height 21
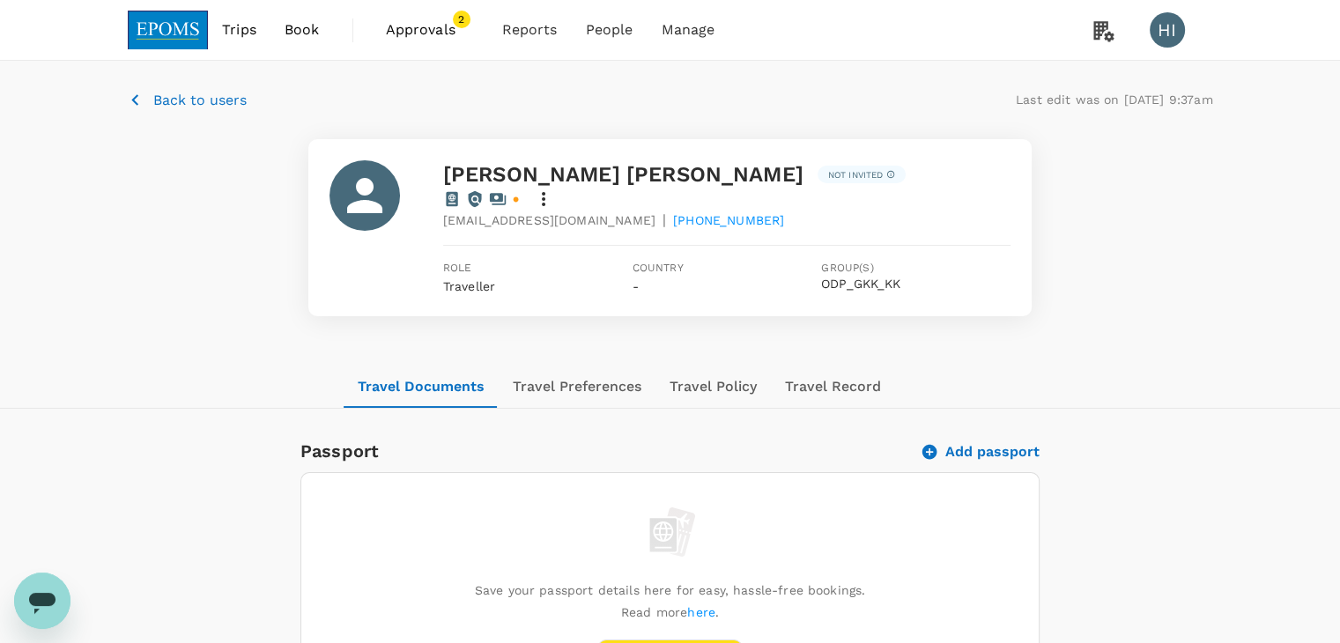
click at [154, 98] on p "Back to users" at bounding box center [199, 100] width 93 height 21
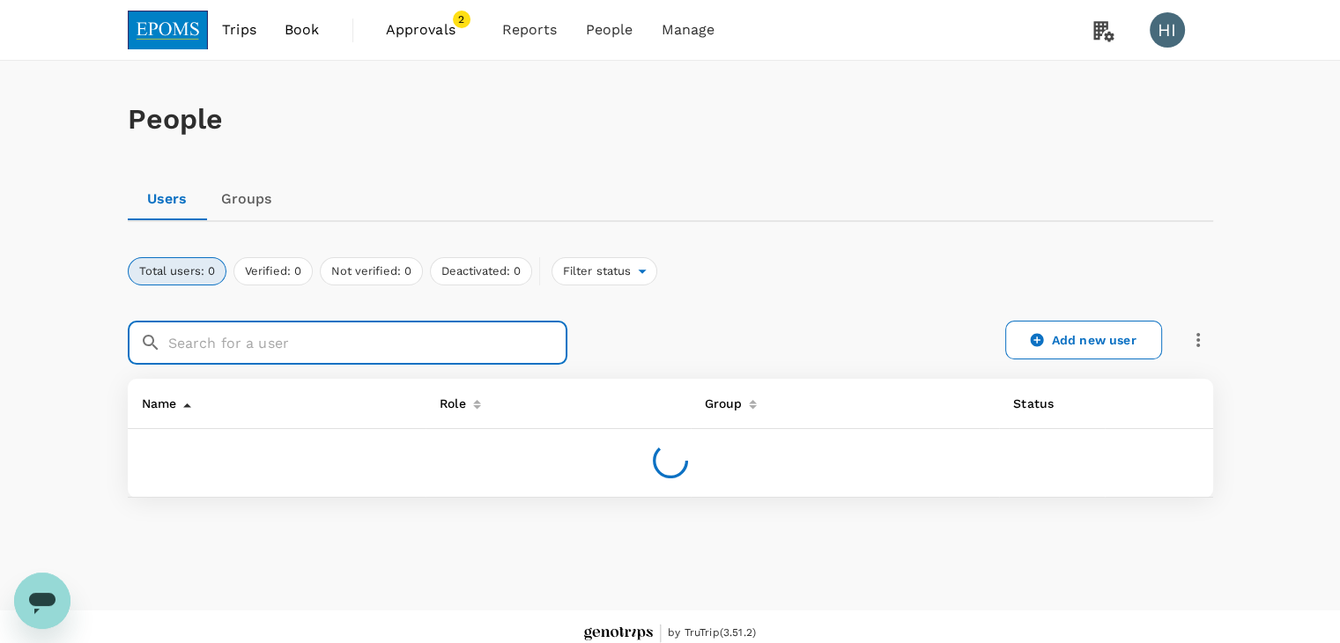
click at [238, 330] on input "text" at bounding box center [367, 343] width 399 height 44
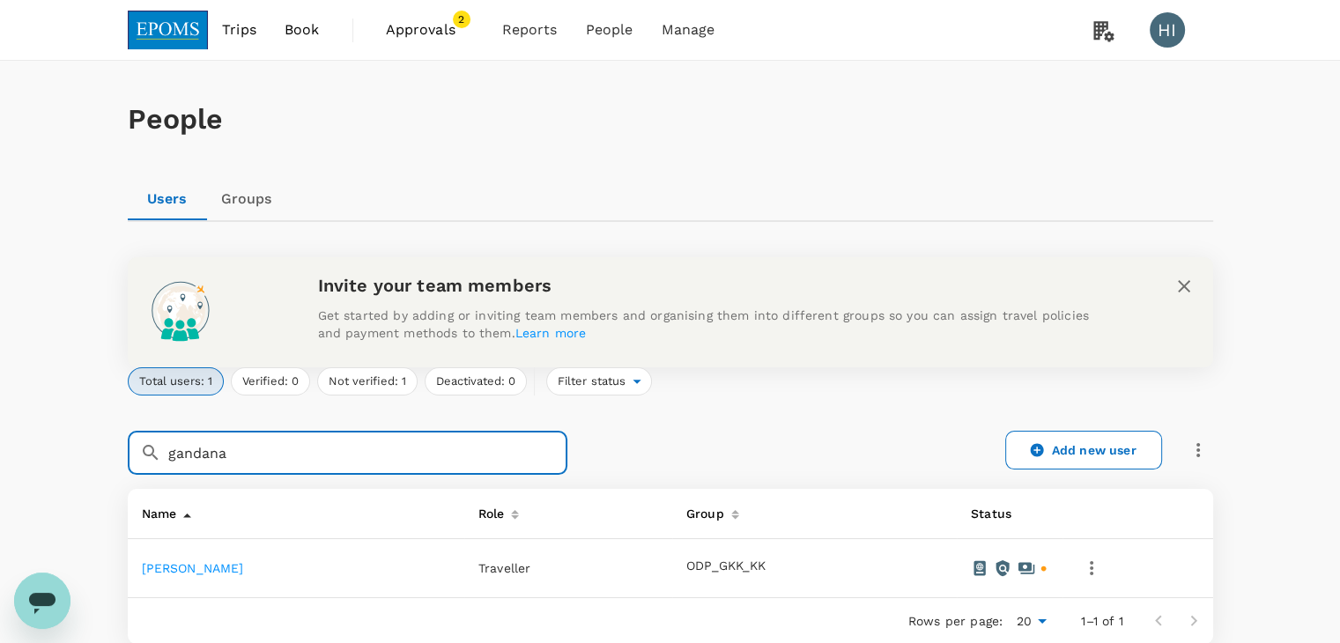
type input "gandana"
click at [1102, 574] on icon "button" at bounding box center [1091, 568] width 21 height 21
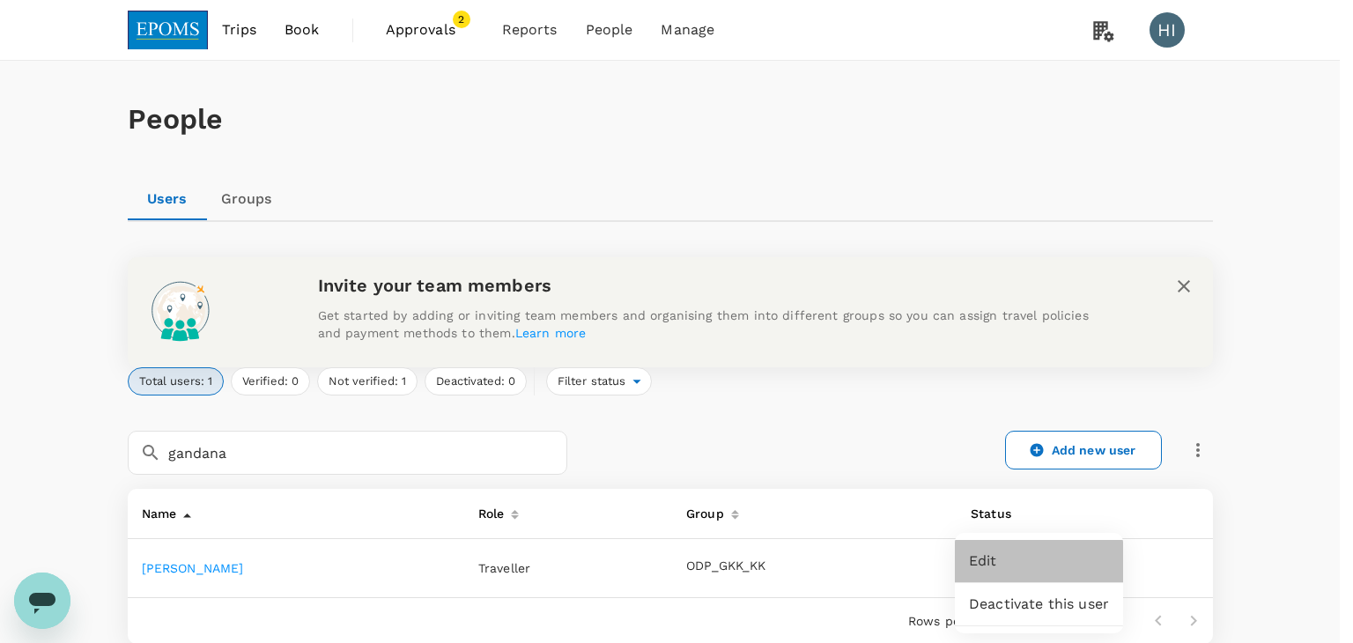
click at [1077, 563] on span "Edit" at bounding box center [1039, 561] width 140 height 21
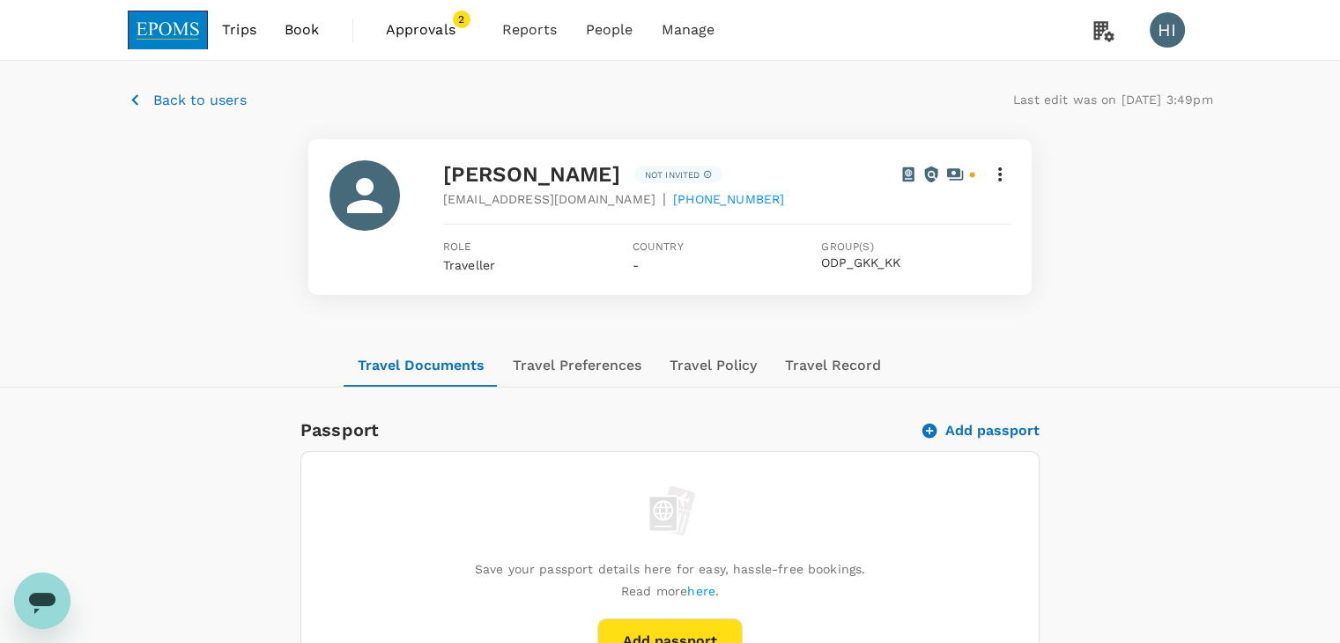
click at [136, 101] on icon "button" at bounding box center [135, 100] width 22 height 22
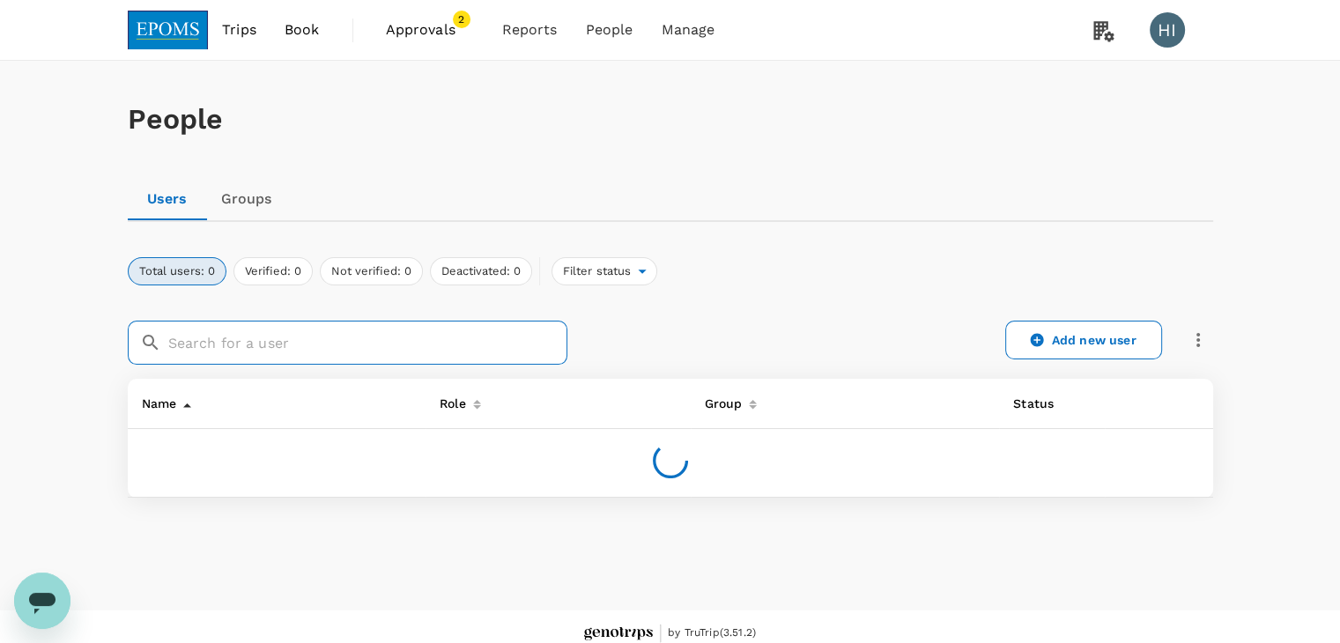
click at [211, 344] on input "text" at bounding box center [367, 343] width 399 height 44
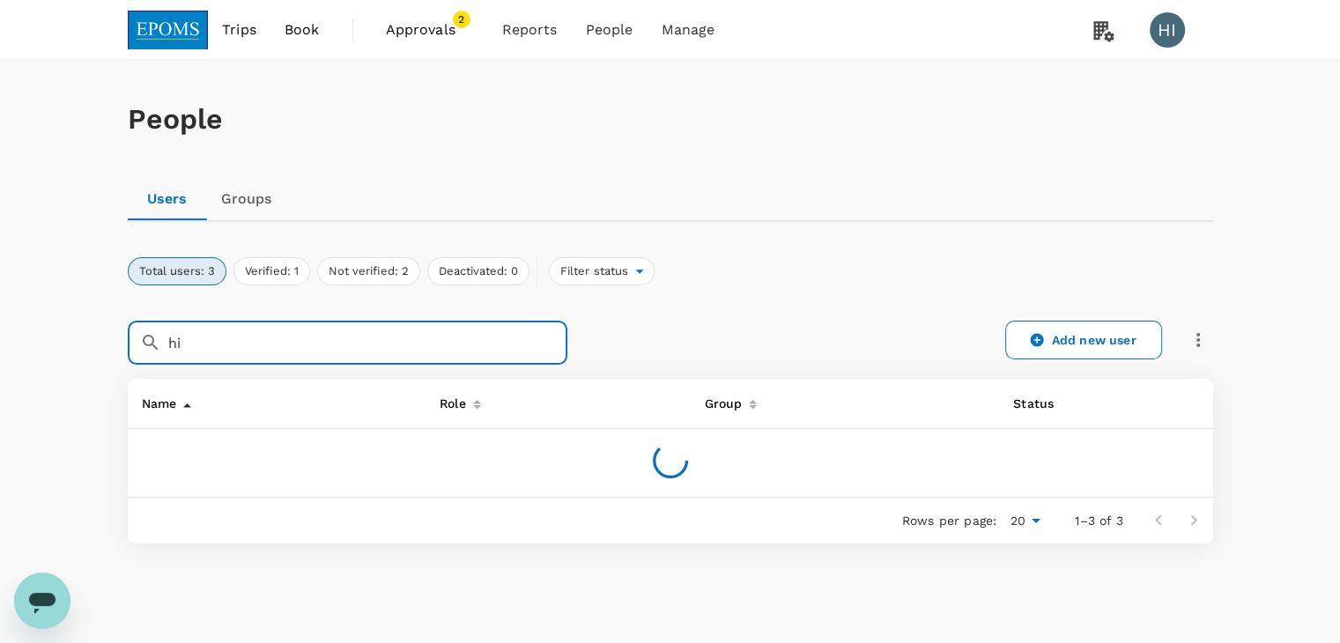
type input "h"
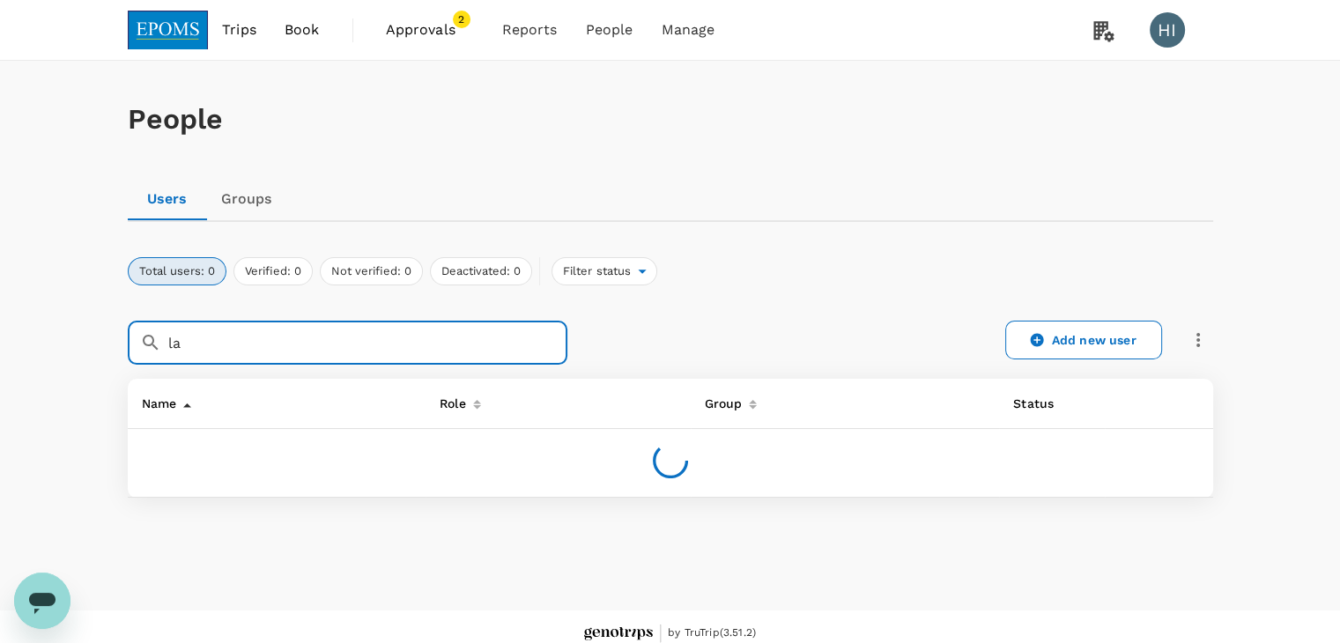
type input "l"
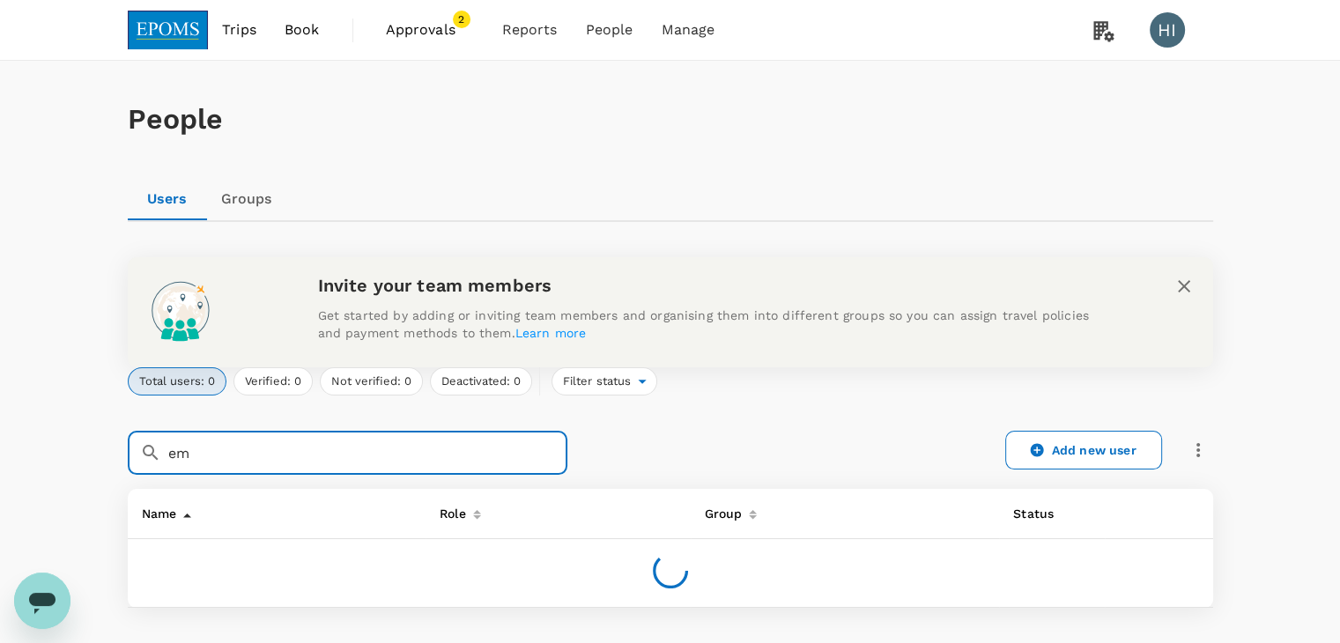
type input "e"
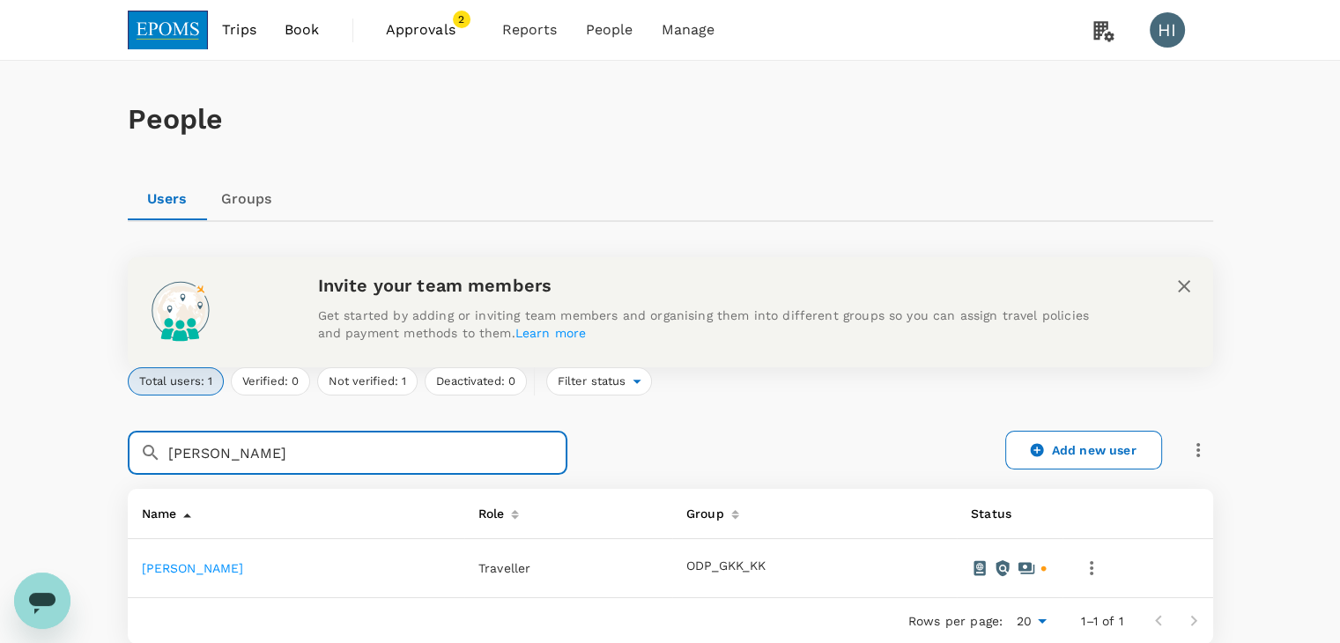
type input "[PERSON_NAME]"
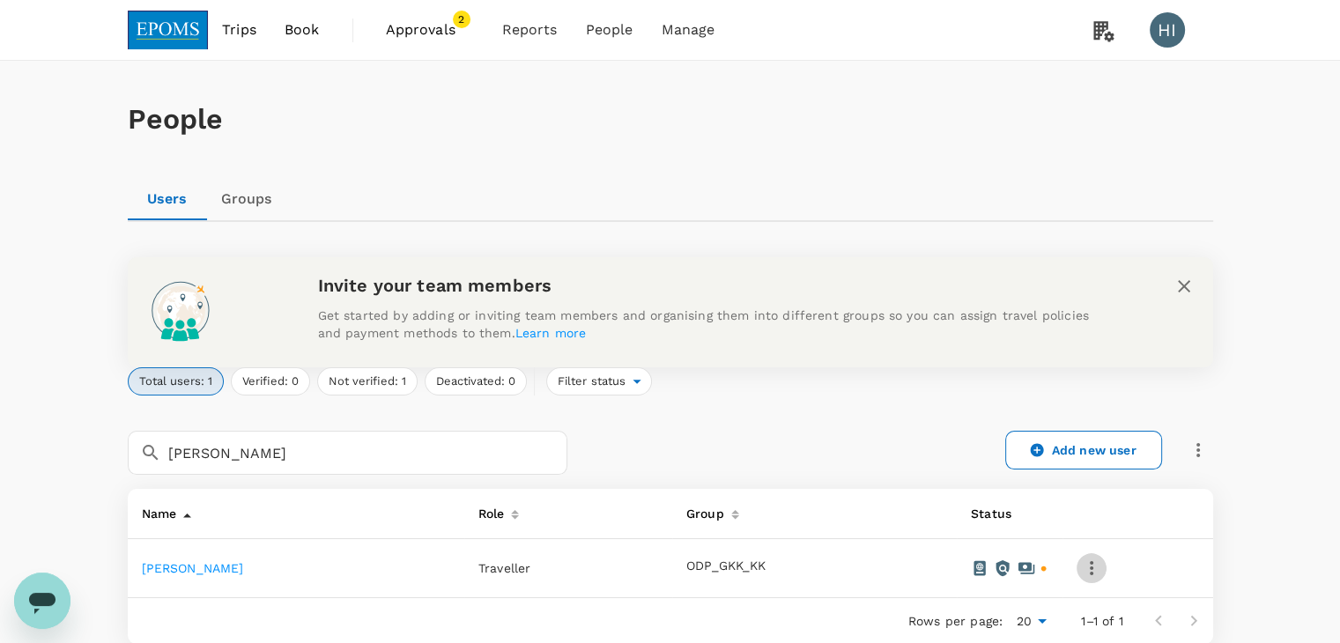
click at [1097, 561] on icon "button" at bounding box center [1091, 568] width 21 height 21
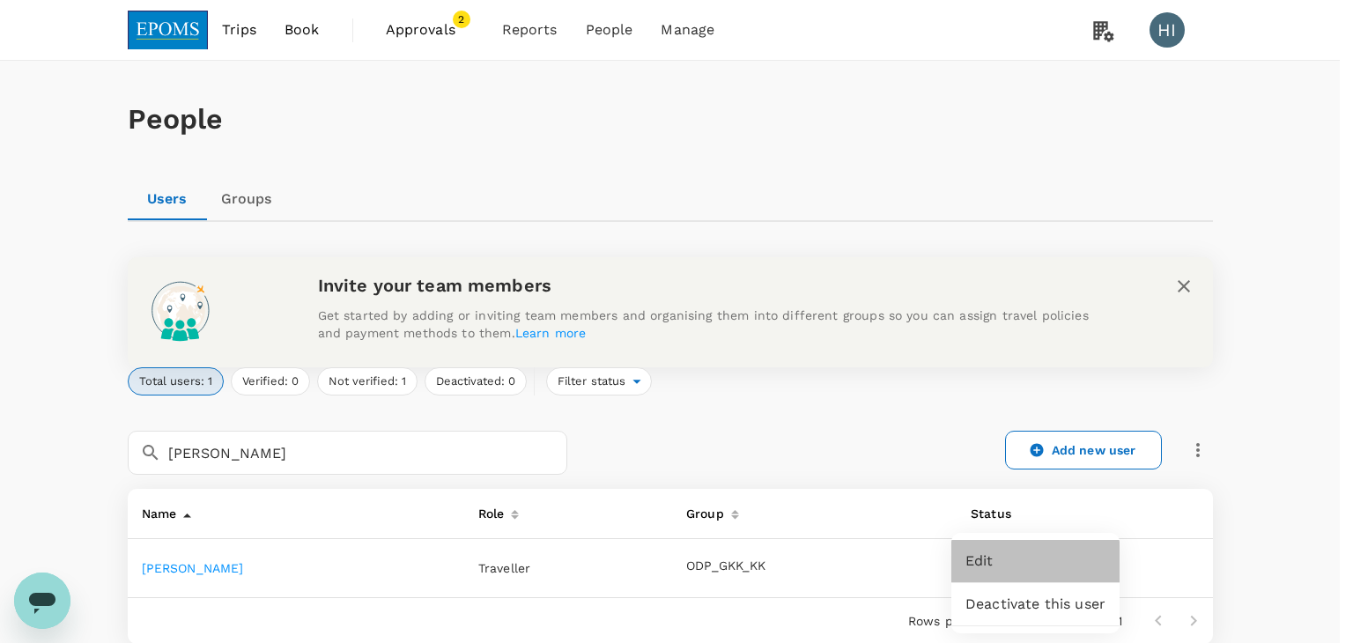
click at [1070, 559] on span "Edit" at bounding box center [1036, 561] width 140 height 21
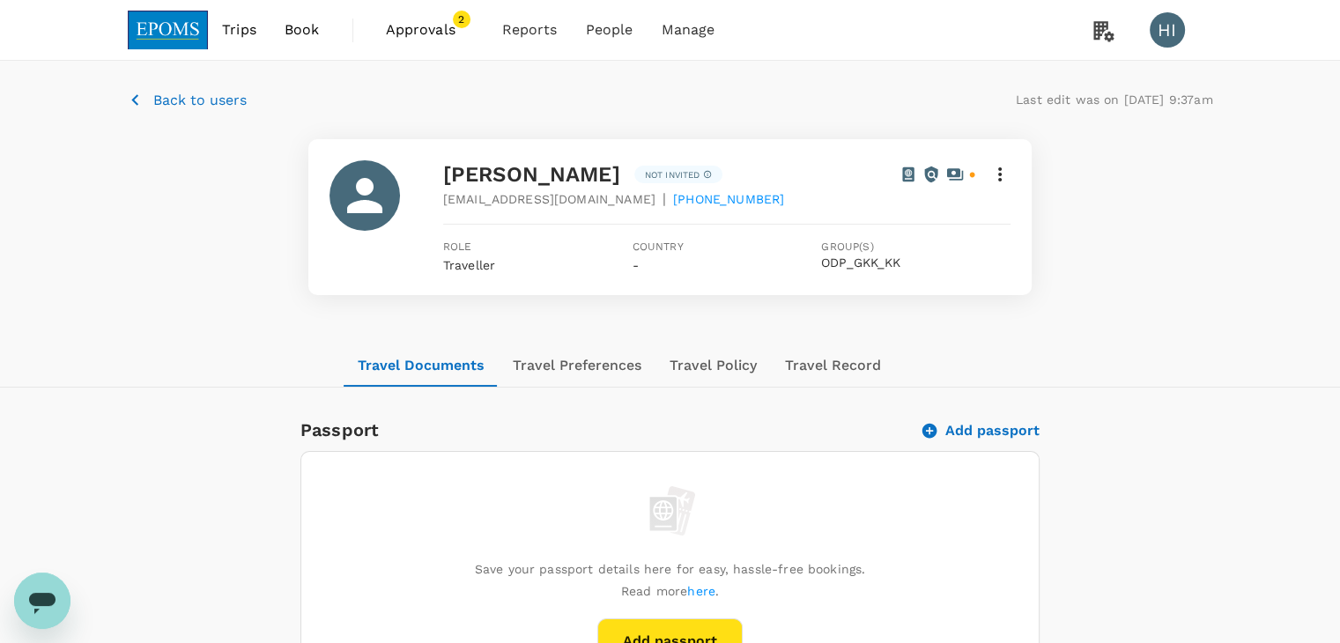
click at [209, 98] on p "Back to users" at bounding box center [199, 100] width 93 height 21
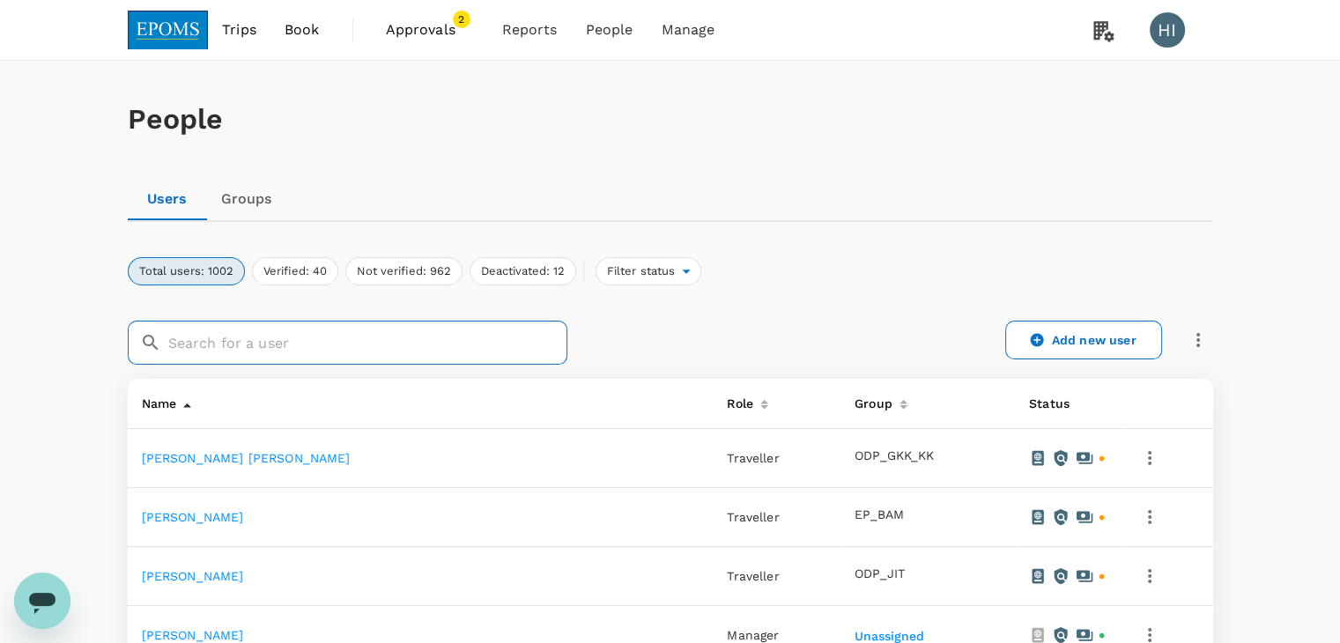
click at [262, 329] on input "text" at bounding box center [367, 343] width 399 height 44
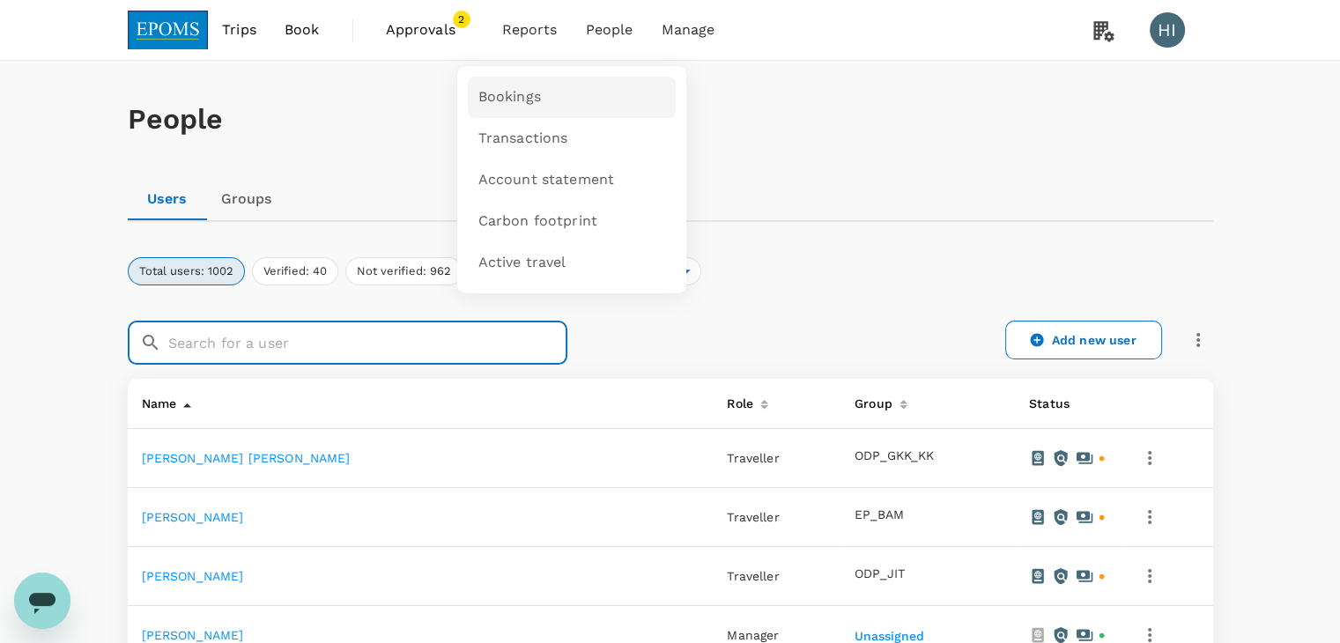
click at [492, 99] on span "Bookings" at bounding box center [509, 97] width 63 height 20
